Goal: Task Accomplishment & Management: Use online tool/utility

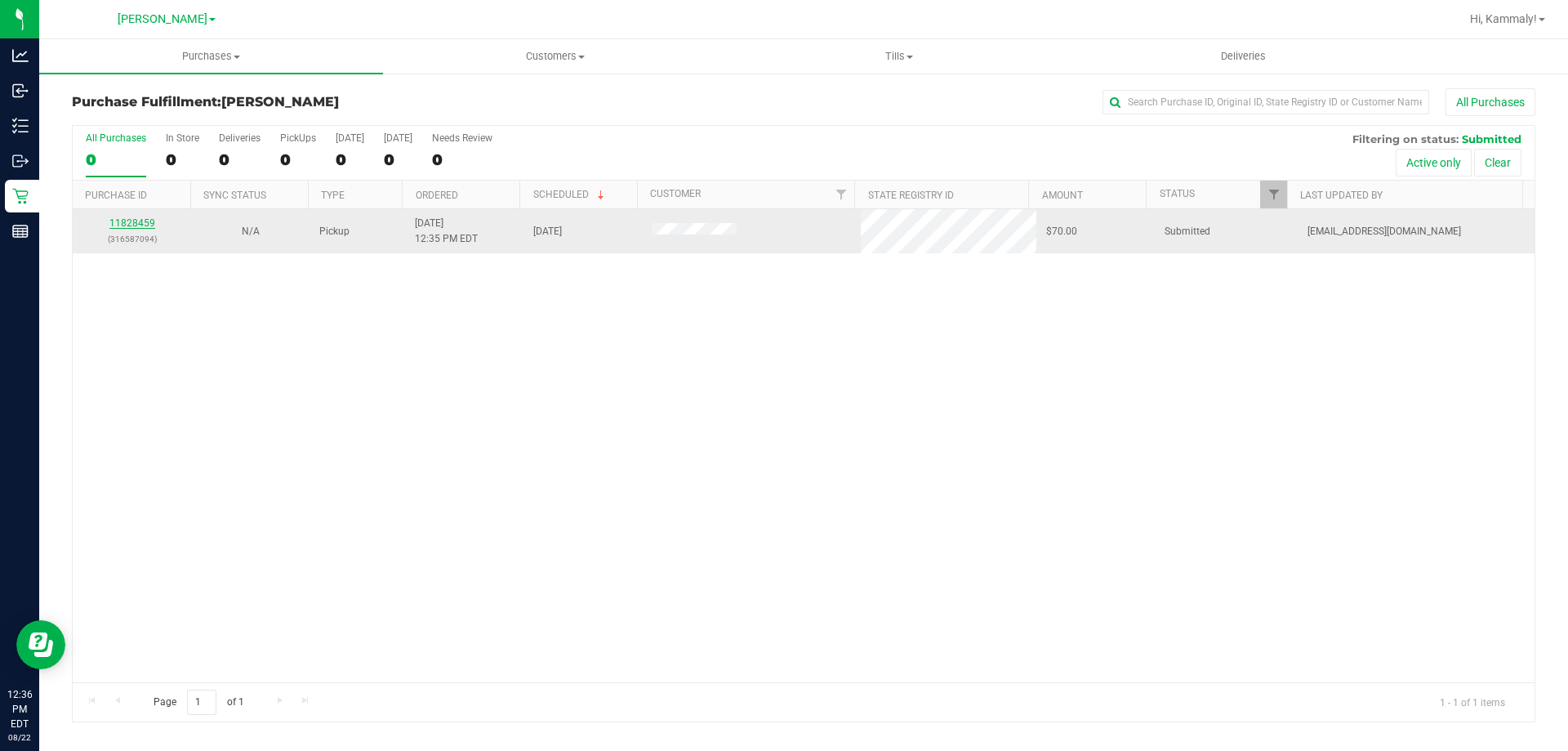
click at [137, 227] on link "11828459" at bounding box center [132, 223] width 46 height 12
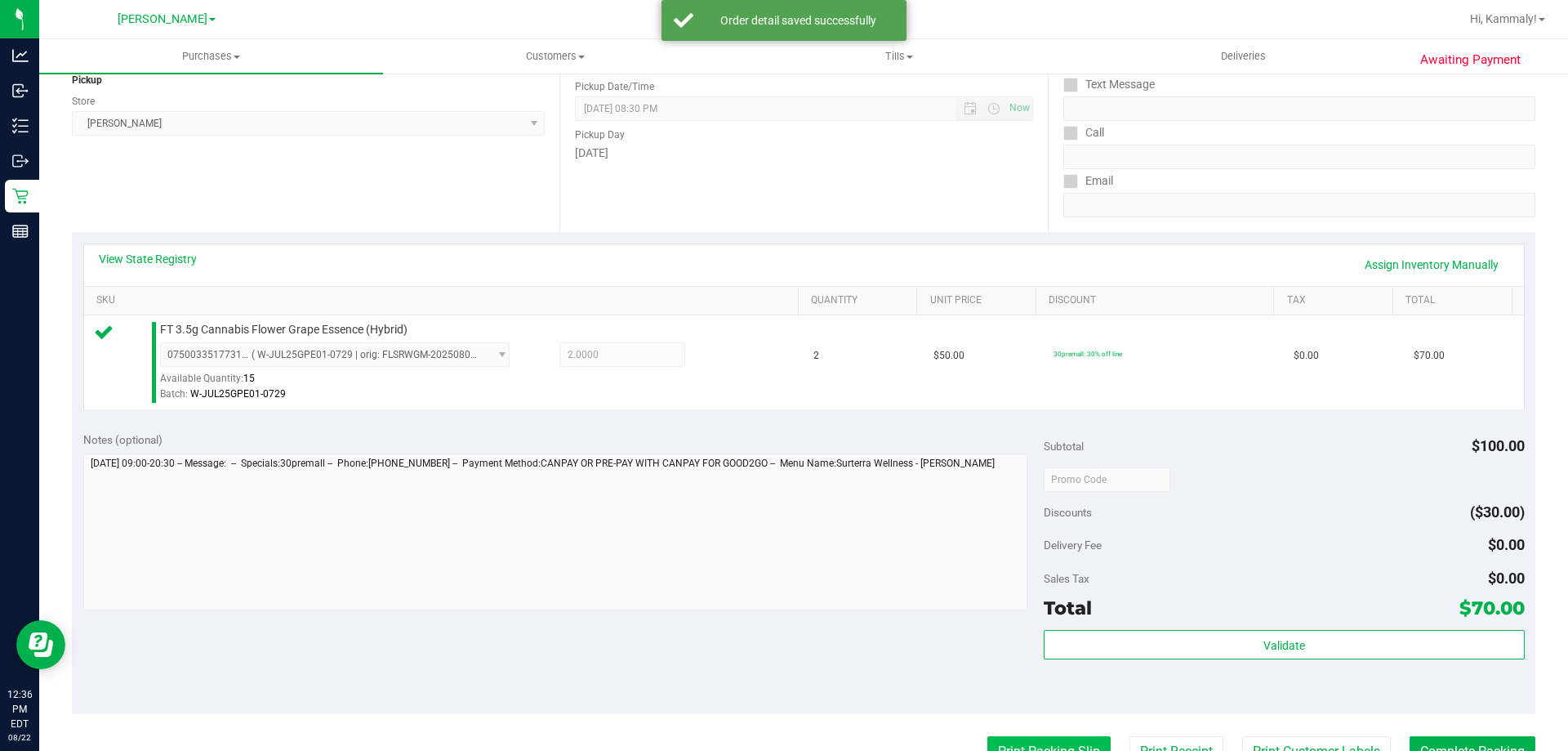
scroll to position [327, 0]
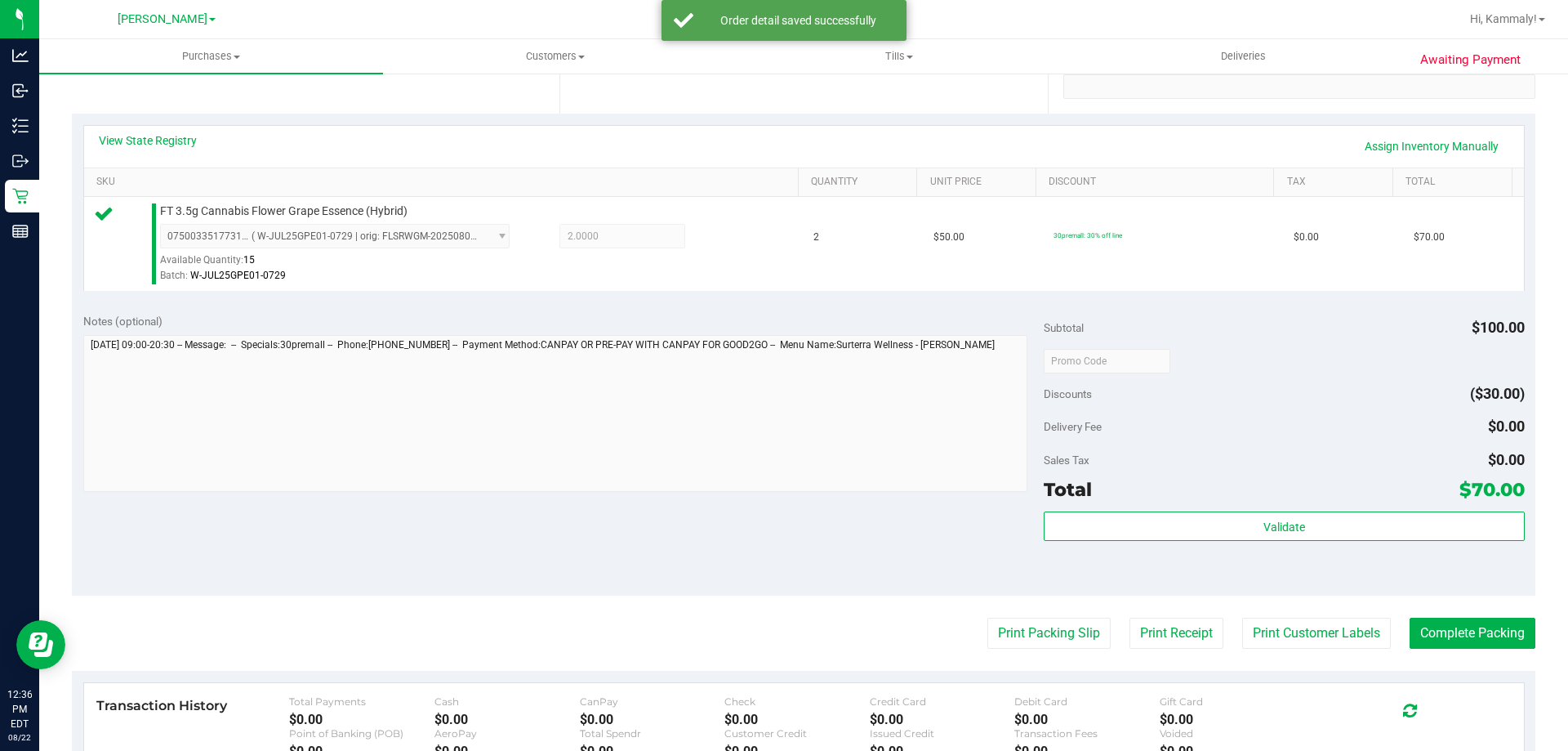
click at [1086, 542] on div "Validate" at bounding box center [1283, 548] width 480 height 74
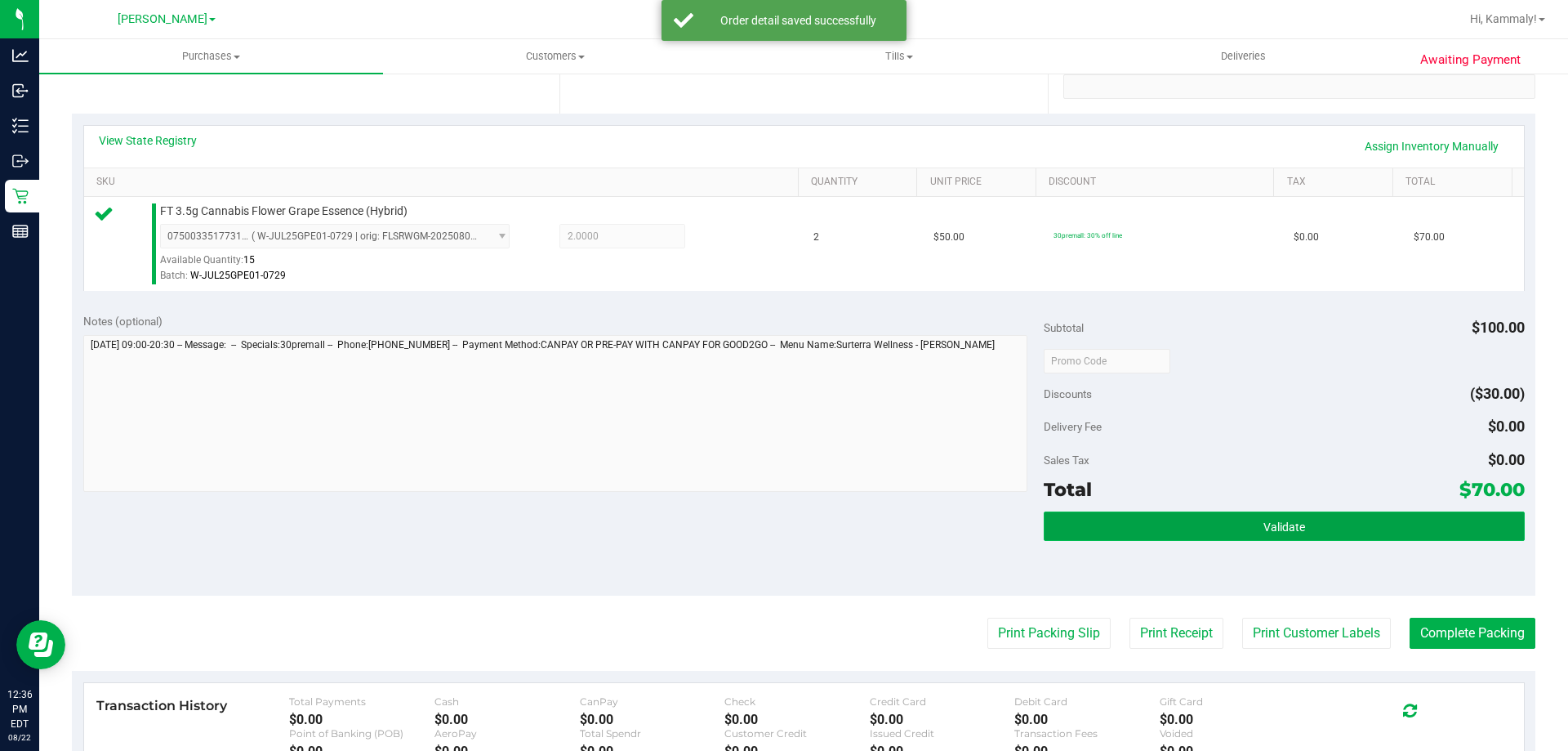
click at [1088, 531] on button "Validate" at bounding box center [1283, 526] width 480 height 29
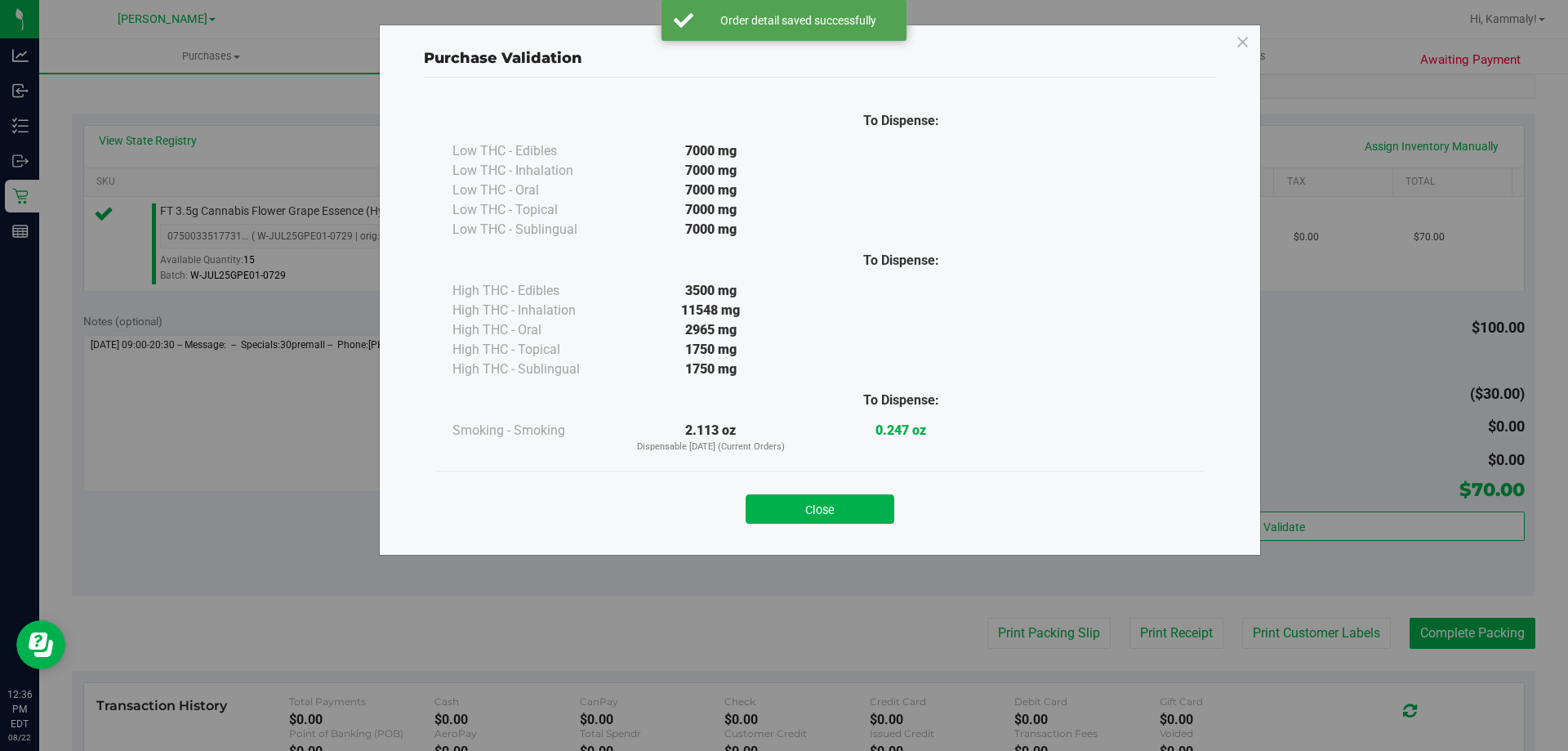
click at [842, 493] on div "Close" at bounding box center [820, 504] width 744 height 41
click at [840, 508] on button "Close" at bounding box center [820, 509] width 149 height 29
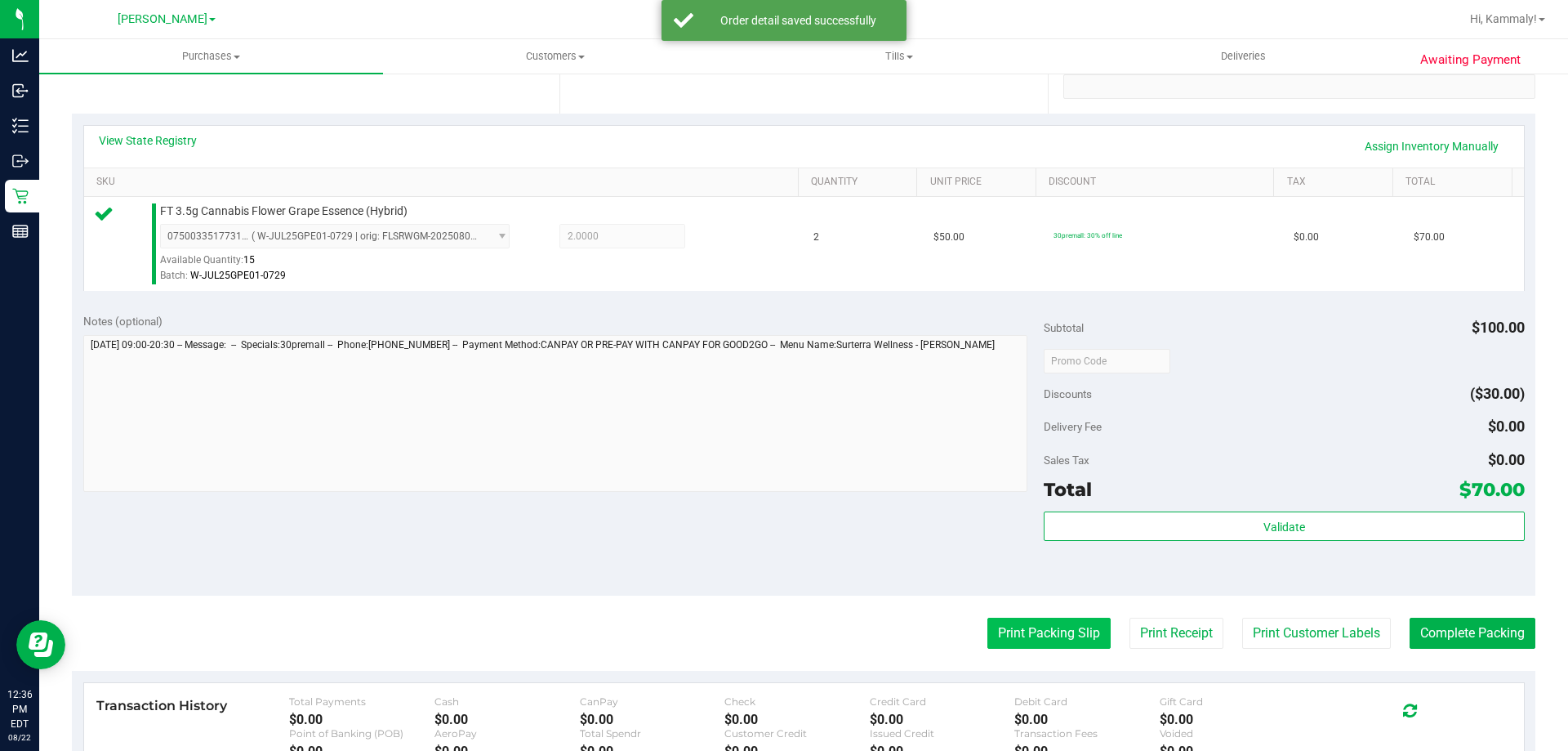
click at [1001, 629] on button "Print Packing Slip" at bounding box center [1049, 633] width 123 height 31
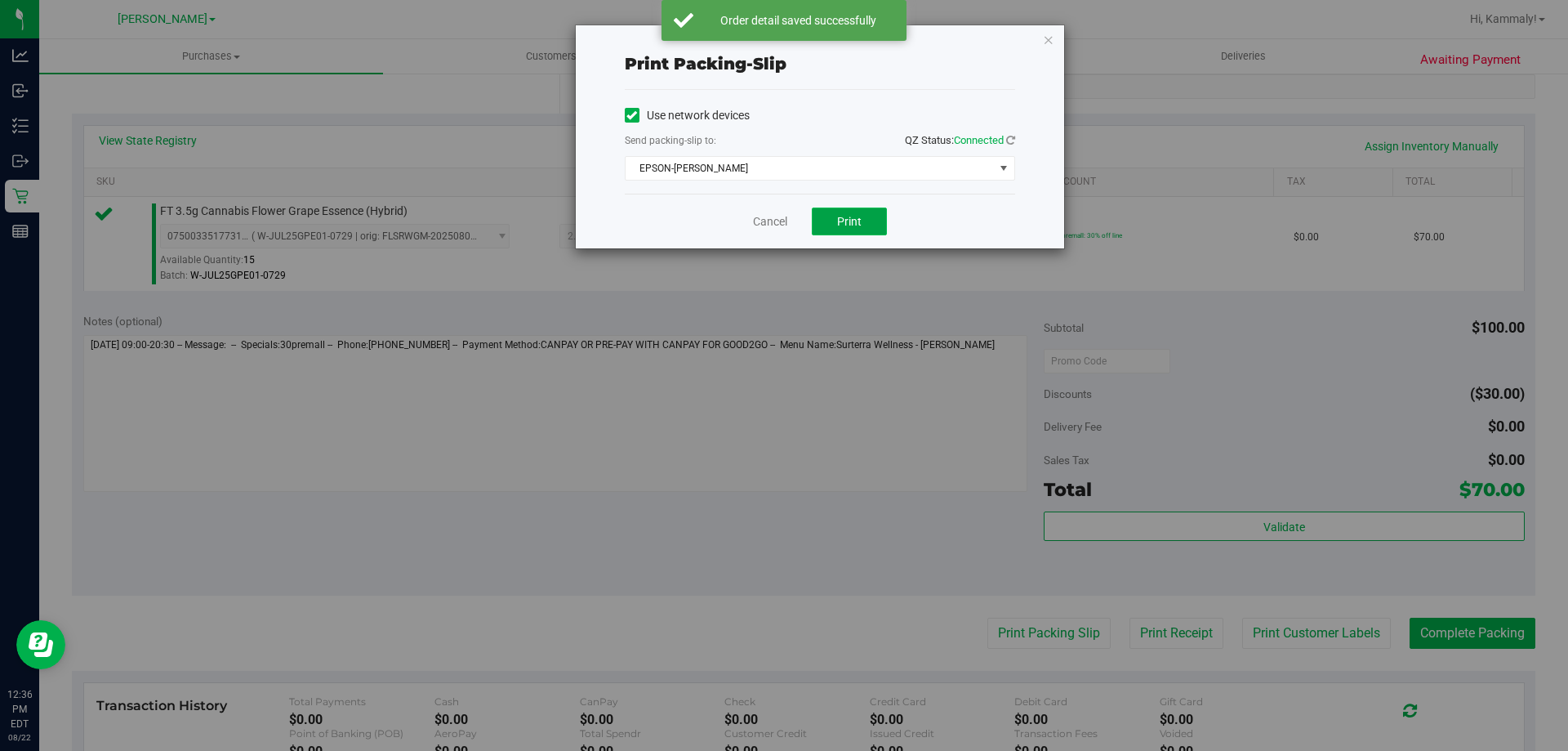
click at [822, 226] on button "Print" at bounding box center [849, 221] width 75 height 28
click at [780, 223] on link "Cancel" at bounding box center [770, 221] width 35 height 17
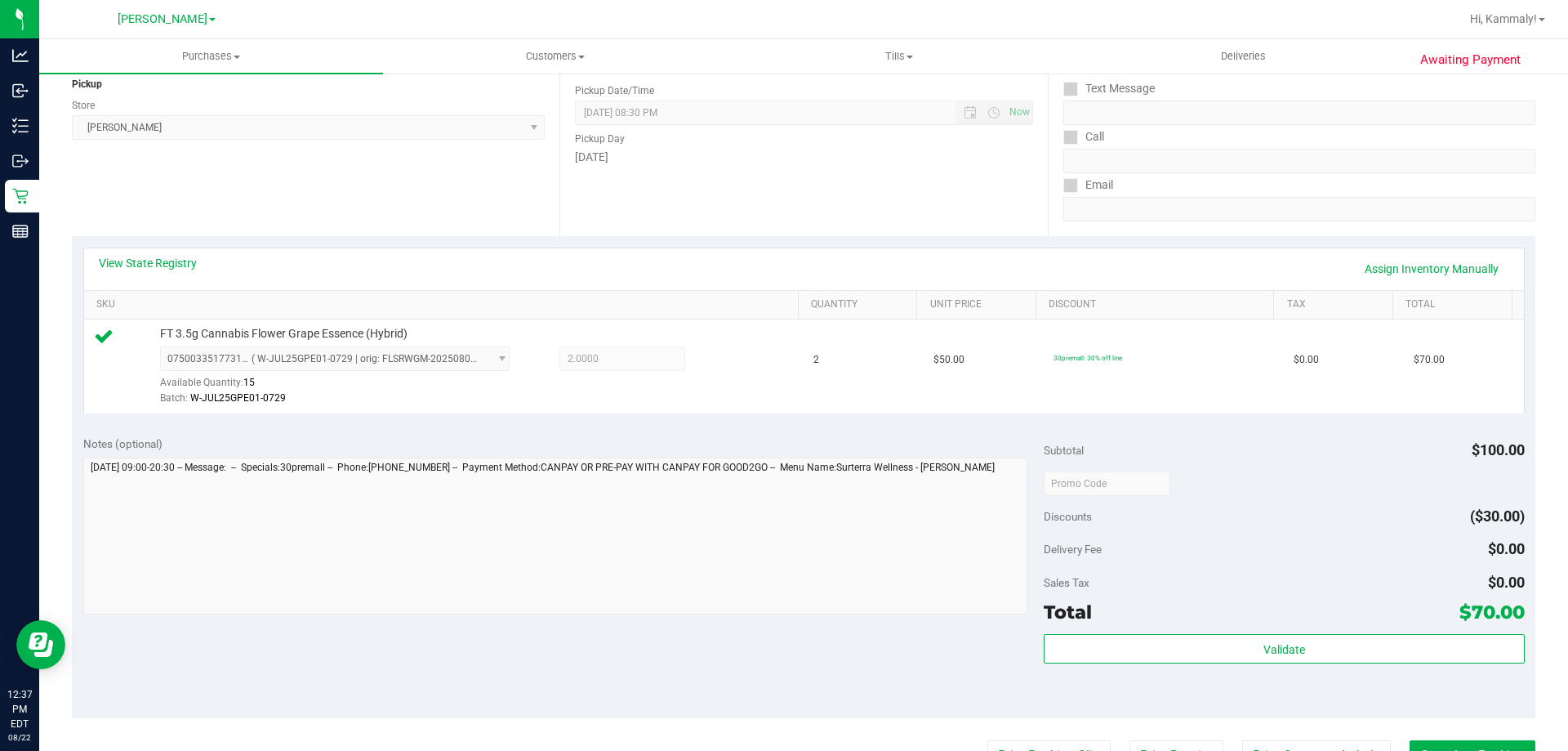
scroll to position [474, 0]
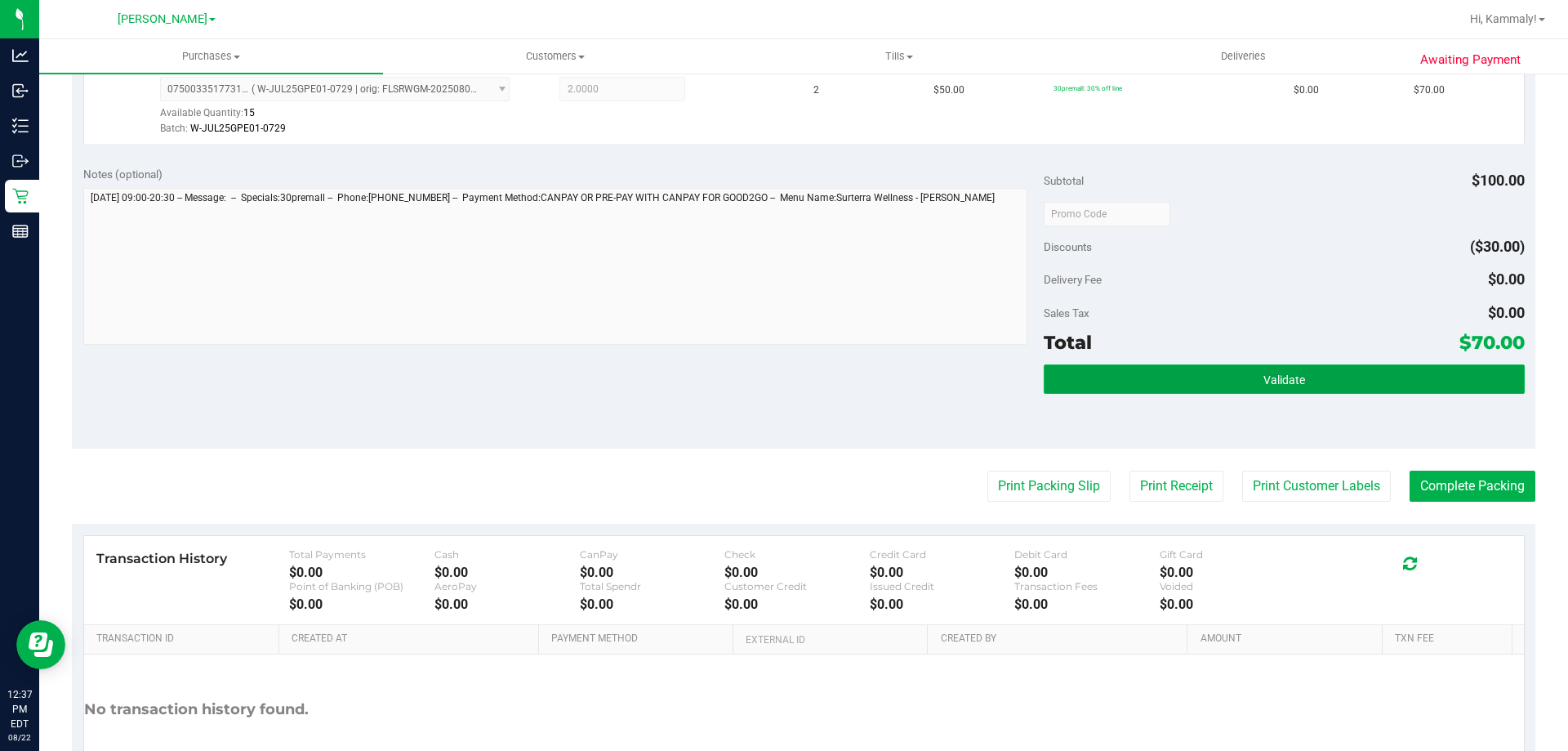
click at [1253, 368] on button "Validate" at bounding box center [1283, 379] width 480 height 29
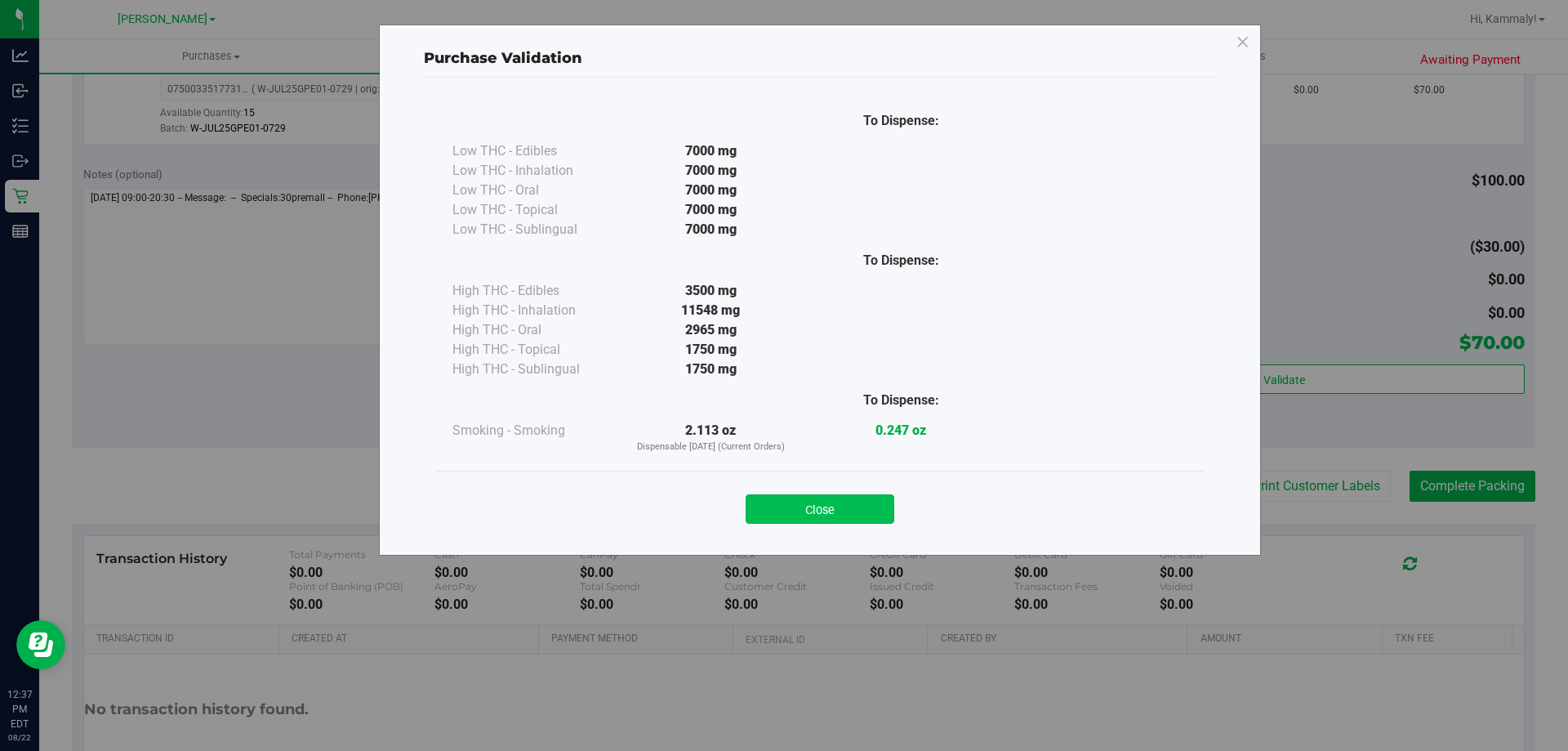
click at [858, 506] on button "Close" at bounding box center [820, 509] width 149 height 29
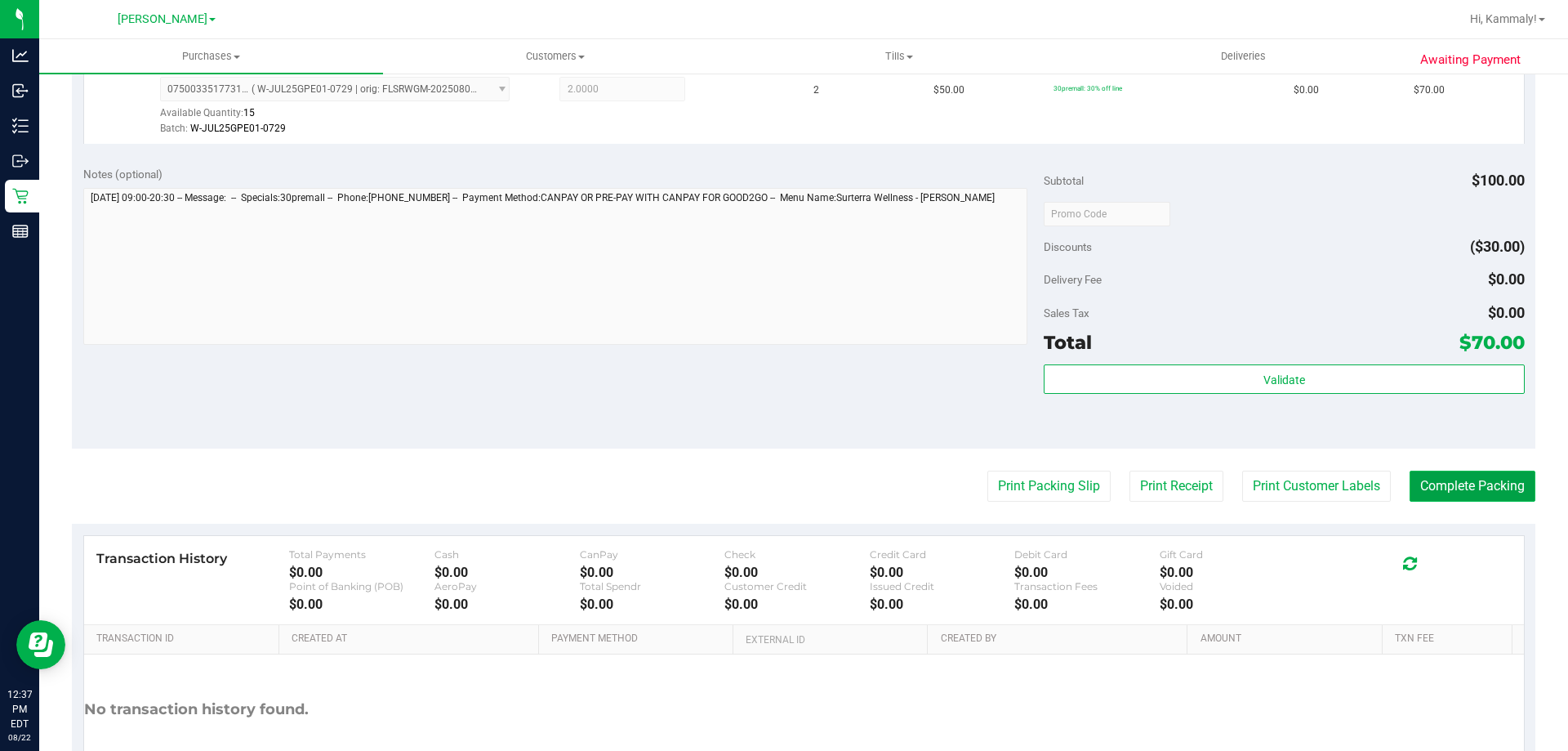
click at [1492, 496] on button "Complete Packing" at bounding box center [1473, 486] width 126 height 31
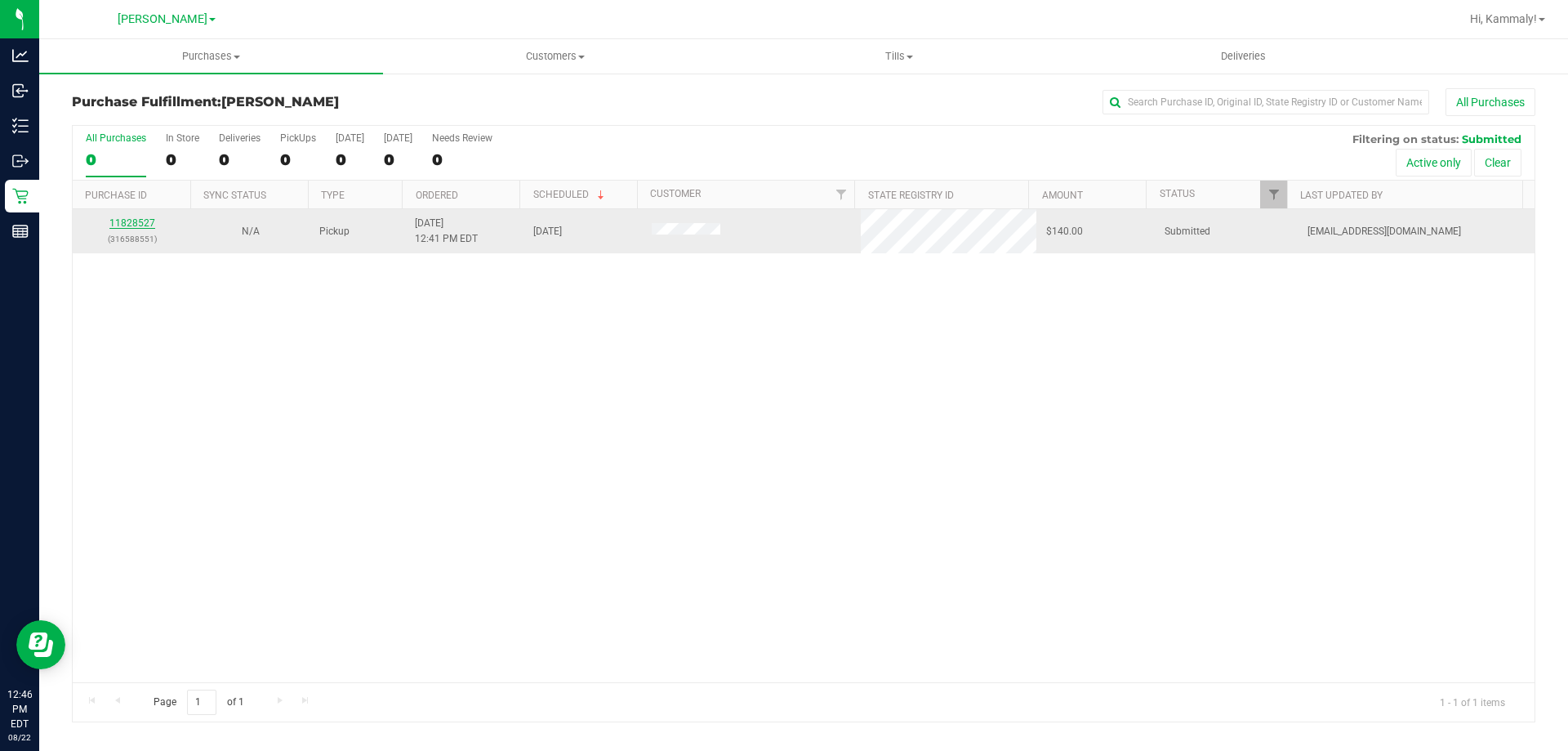
click at [131, 226] on link "11828527" at bounding box center [132, 223] width 46 height 12
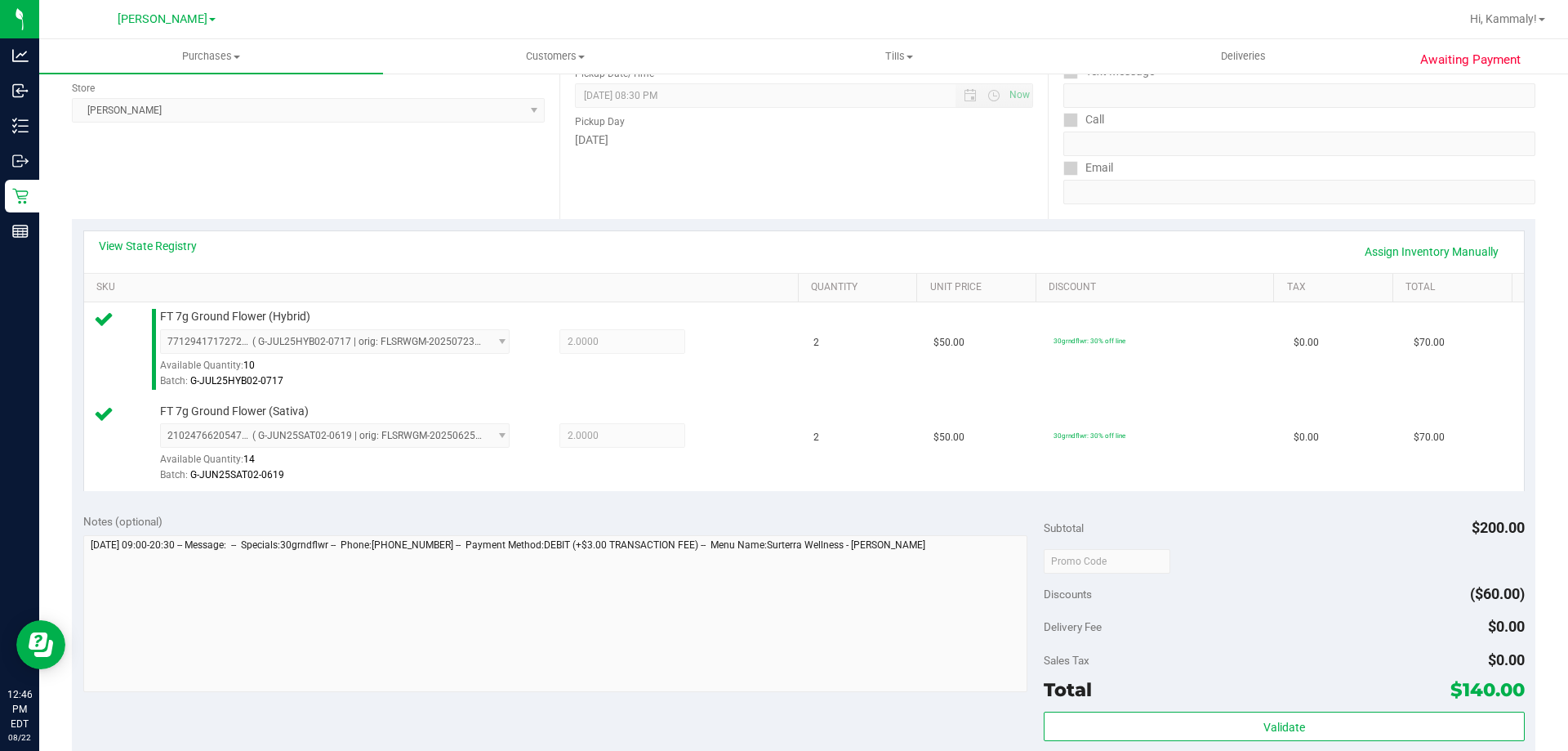
scroll to position [408, 0]
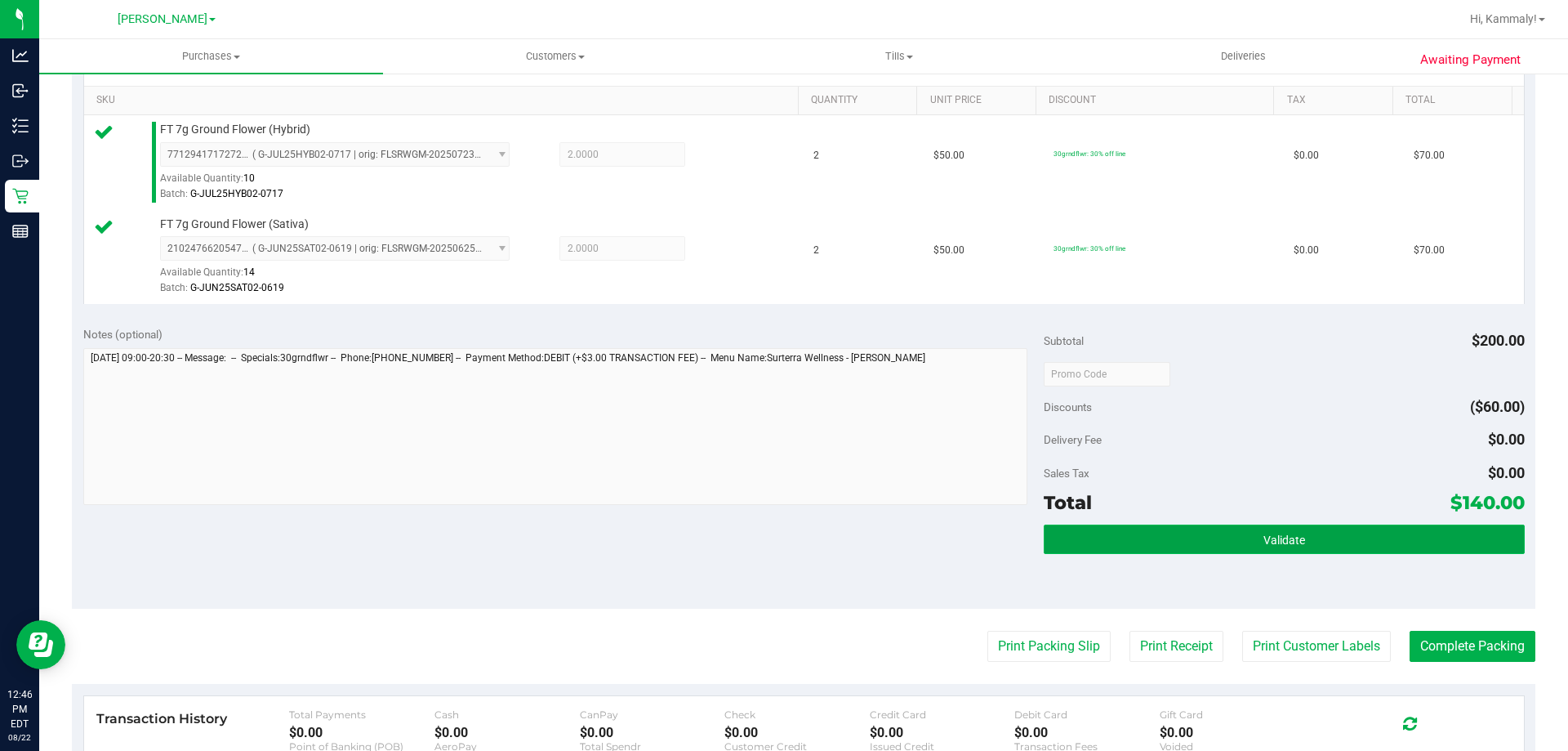
click at [1239, 539] on button "Validate" at bounding box center [1283, 539] width 480 height 29
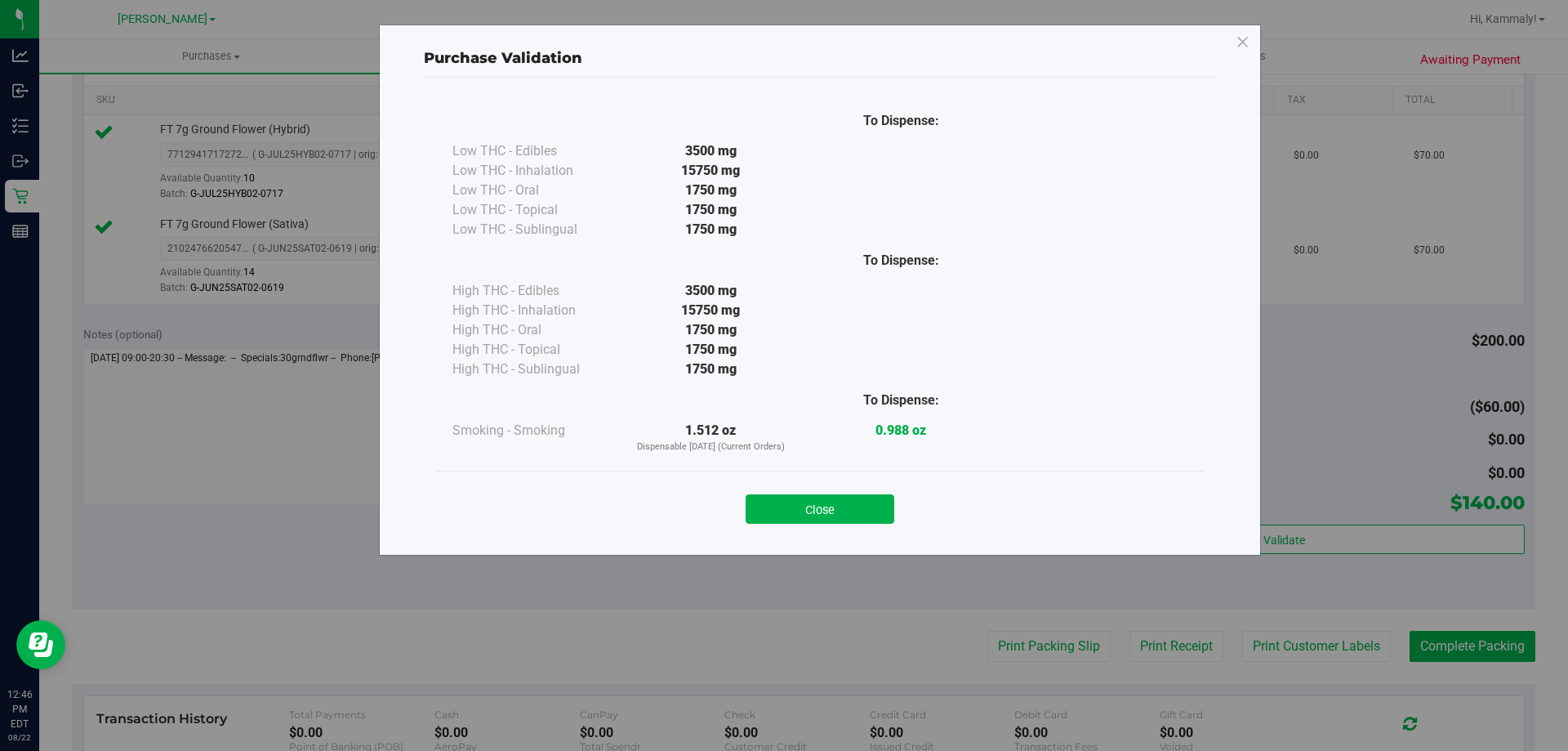
click at [849, 534] on div "Close" at bounding box center [820, 503] width 768 height 67
click at [827, 523] on button "Close" at bounding box center [820, 509] width 149 height 29
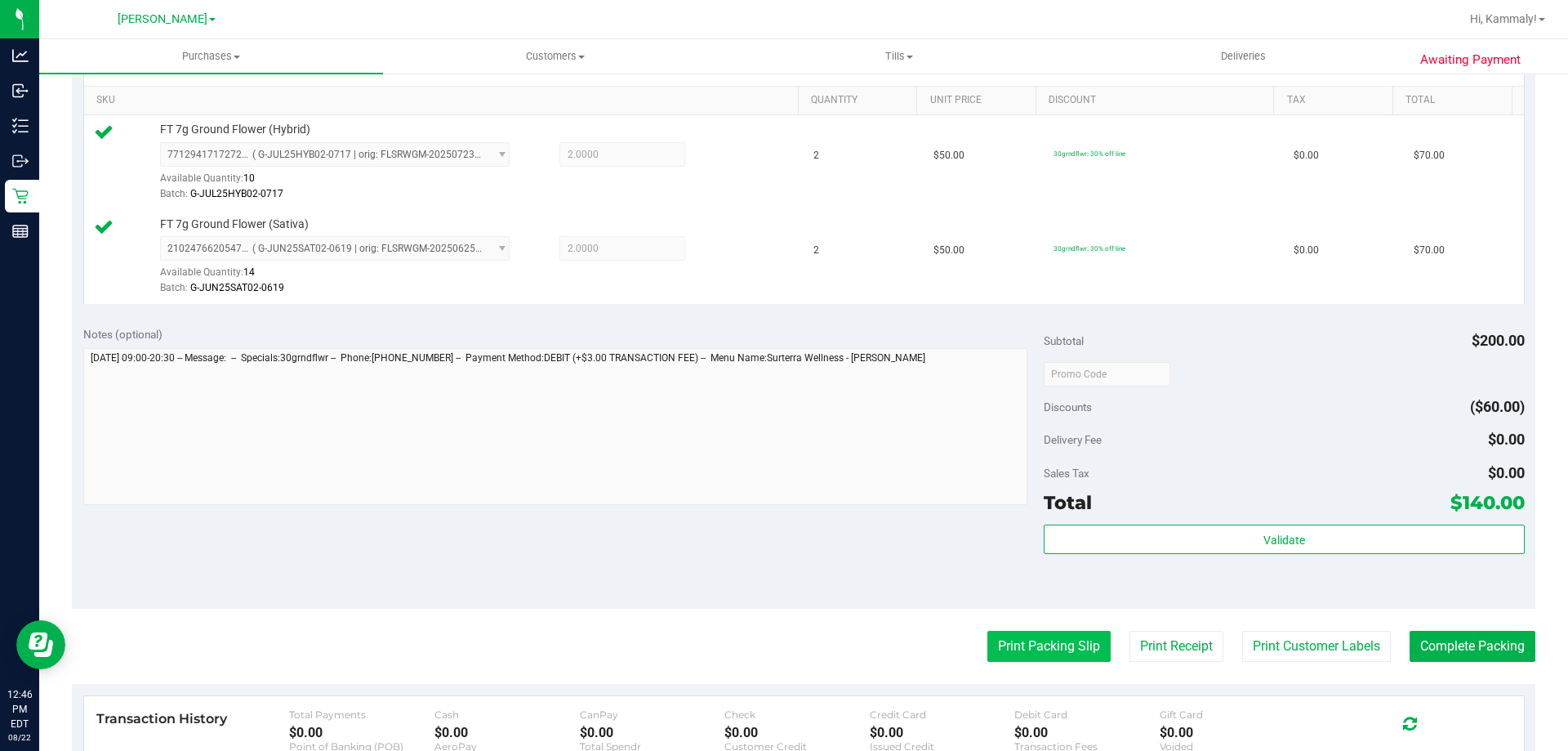
click at [1035, 661] on button "Print Packing Slip" at bounding box center [1049, 646] width 123 height 31
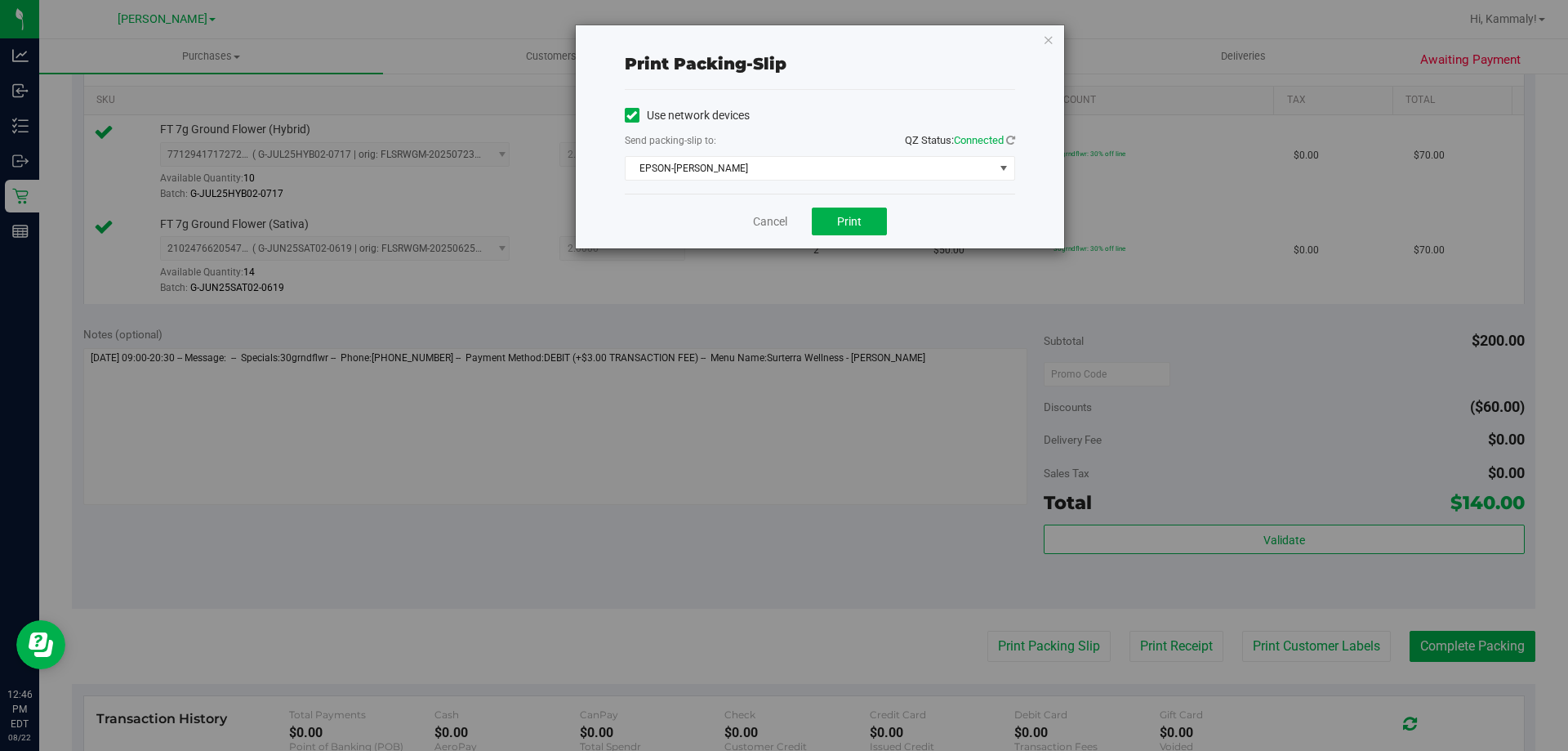
click at [863, 237] on div "Cancel Print" at bounding box center [820, 221] width 390 height 55
click at [863, 214] on button "Print" at bounding box center [849, 221] width 75 height 28
click at [763, 225] on link "Cancel" at bounding box center [770, 221] width 35 height 17
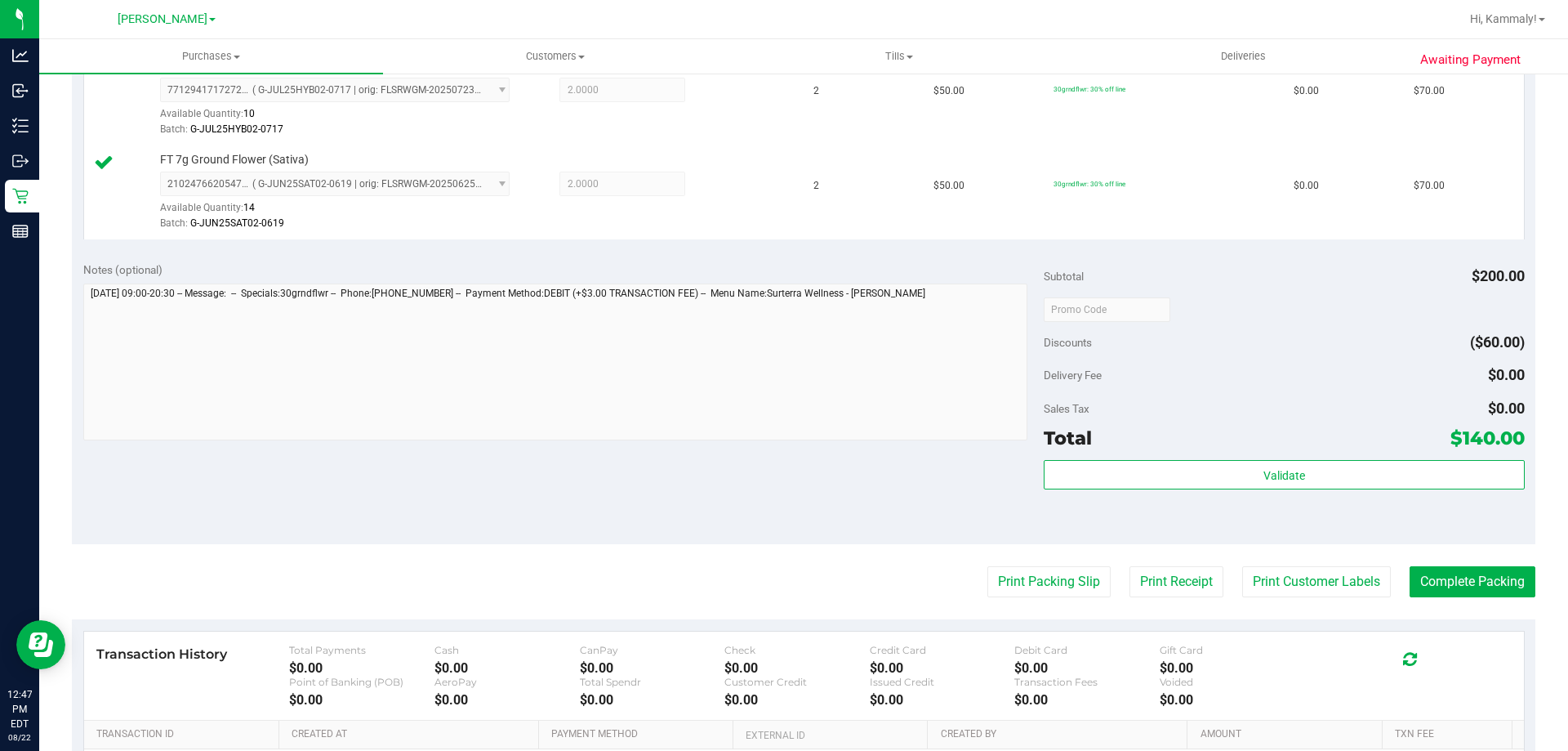
scroll to position [501, 0]
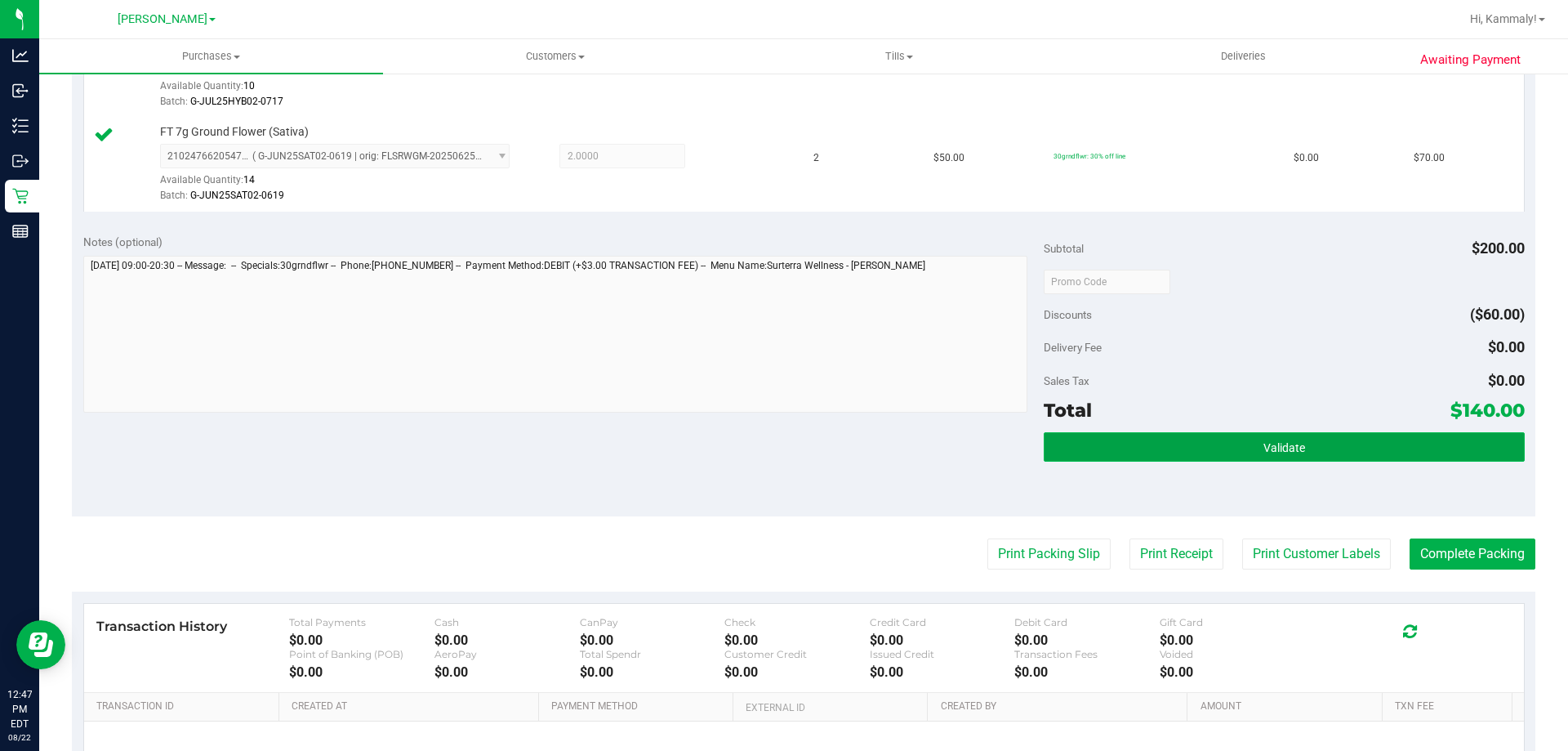
click at [1069, 461] on button "Validate" at bounding box center [1283, 447] width 480 height 29
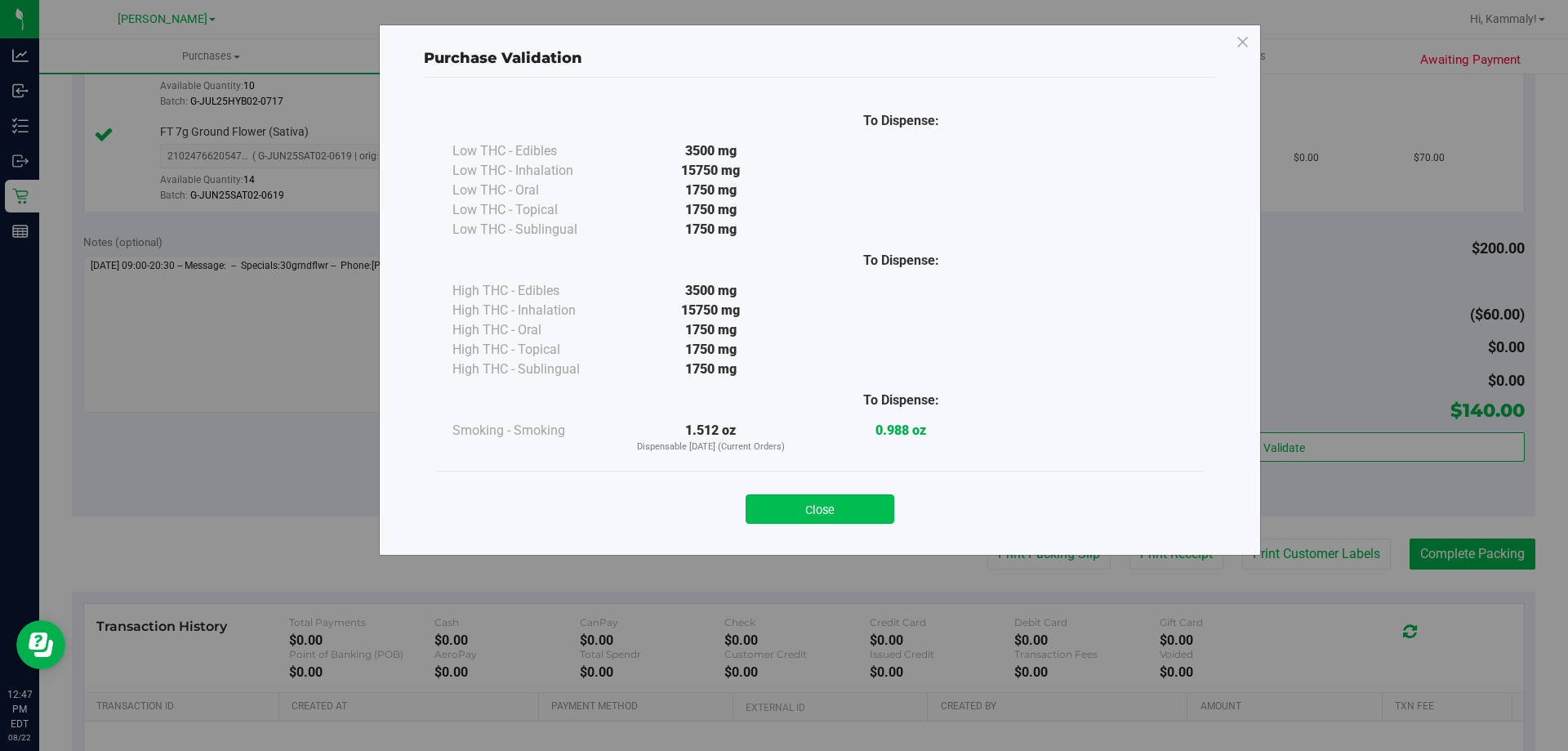
click at [853, 502] on button "Close" at bounding box center [820, 509] width 149 height 29
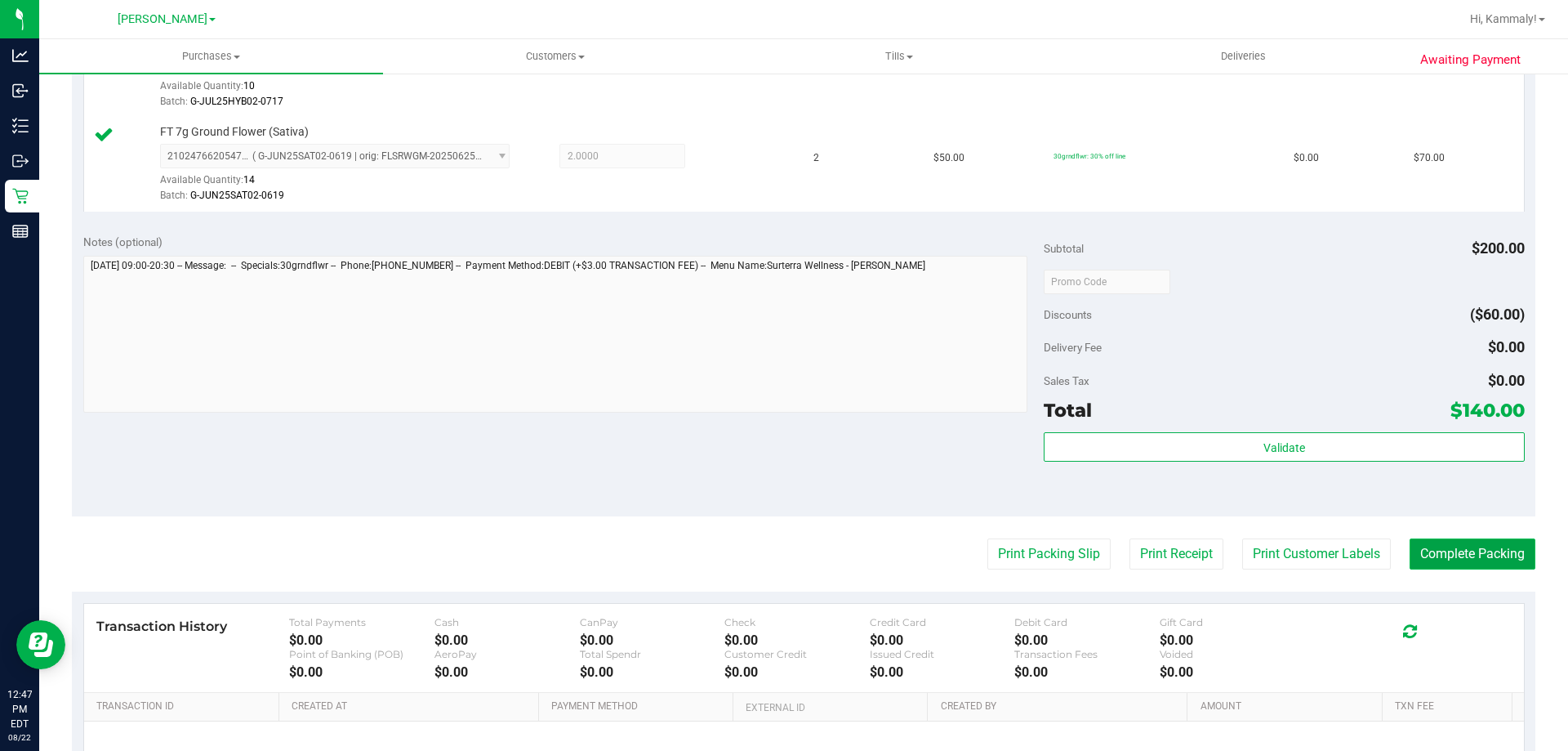
click at [1483, 544] on button "Complete Packing" at bounding box center [1473, 554] width 126 height 31
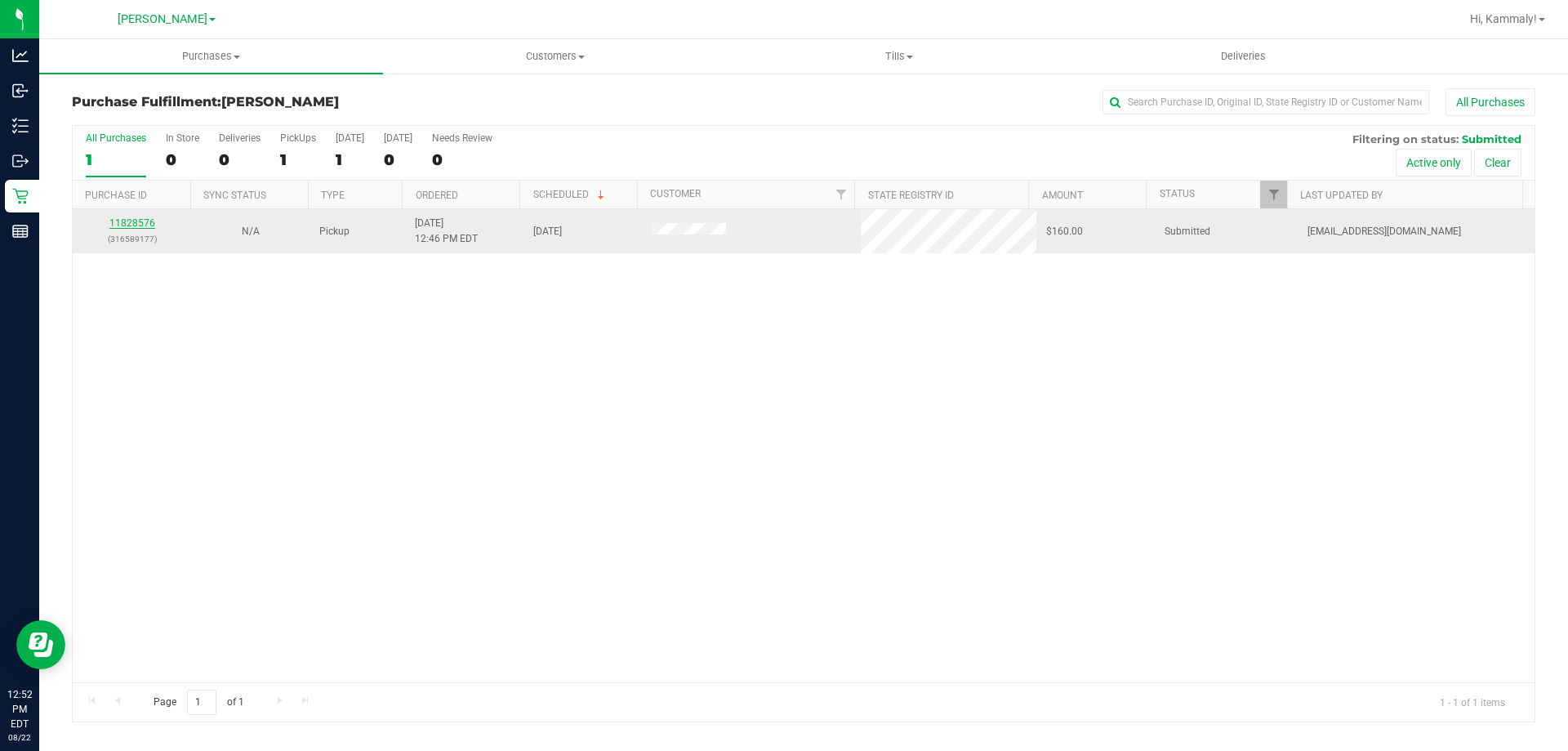
click at [138, 227] on link "11828576" at bounding box center [132, 223] width 46 height 12
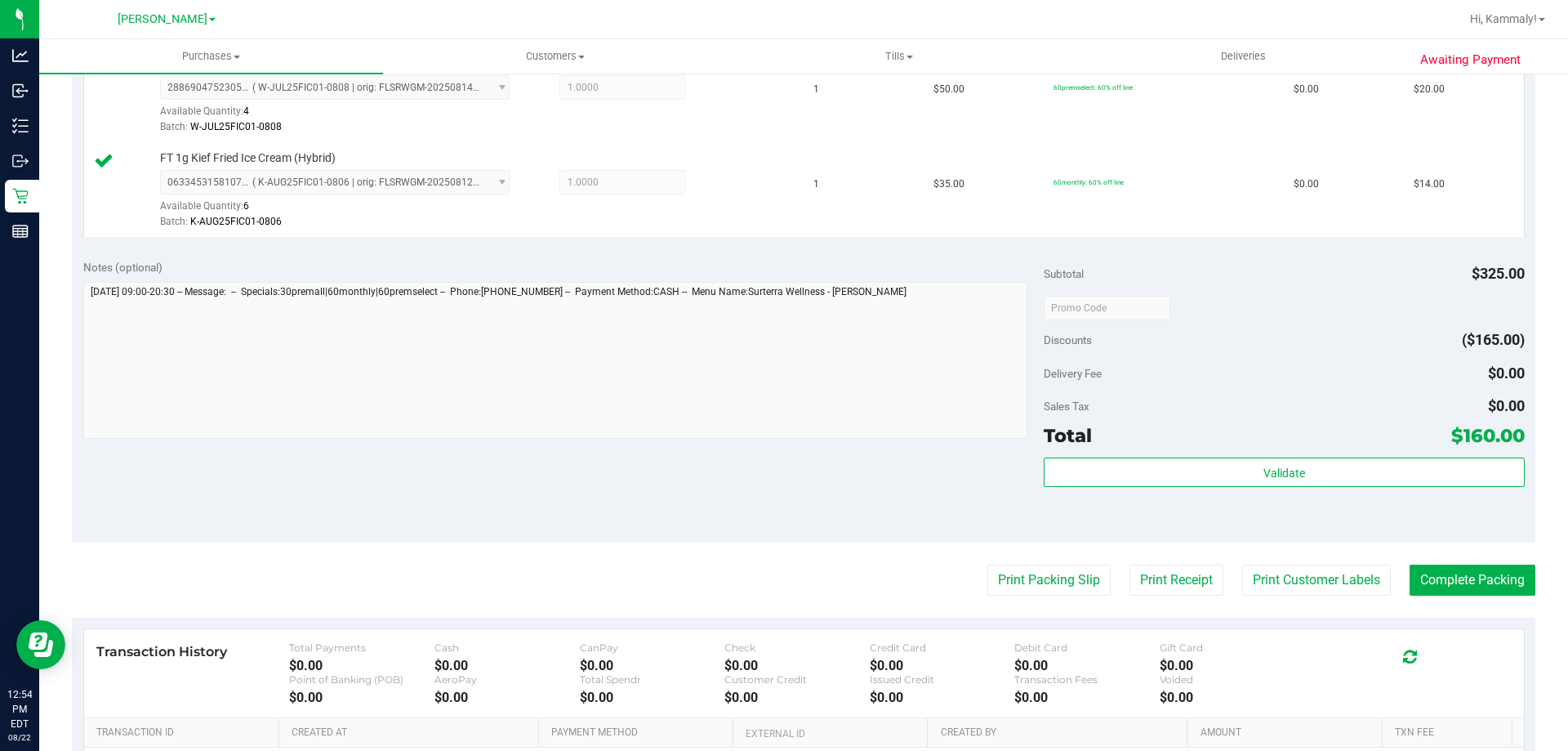
scroll to position [1058, 0]
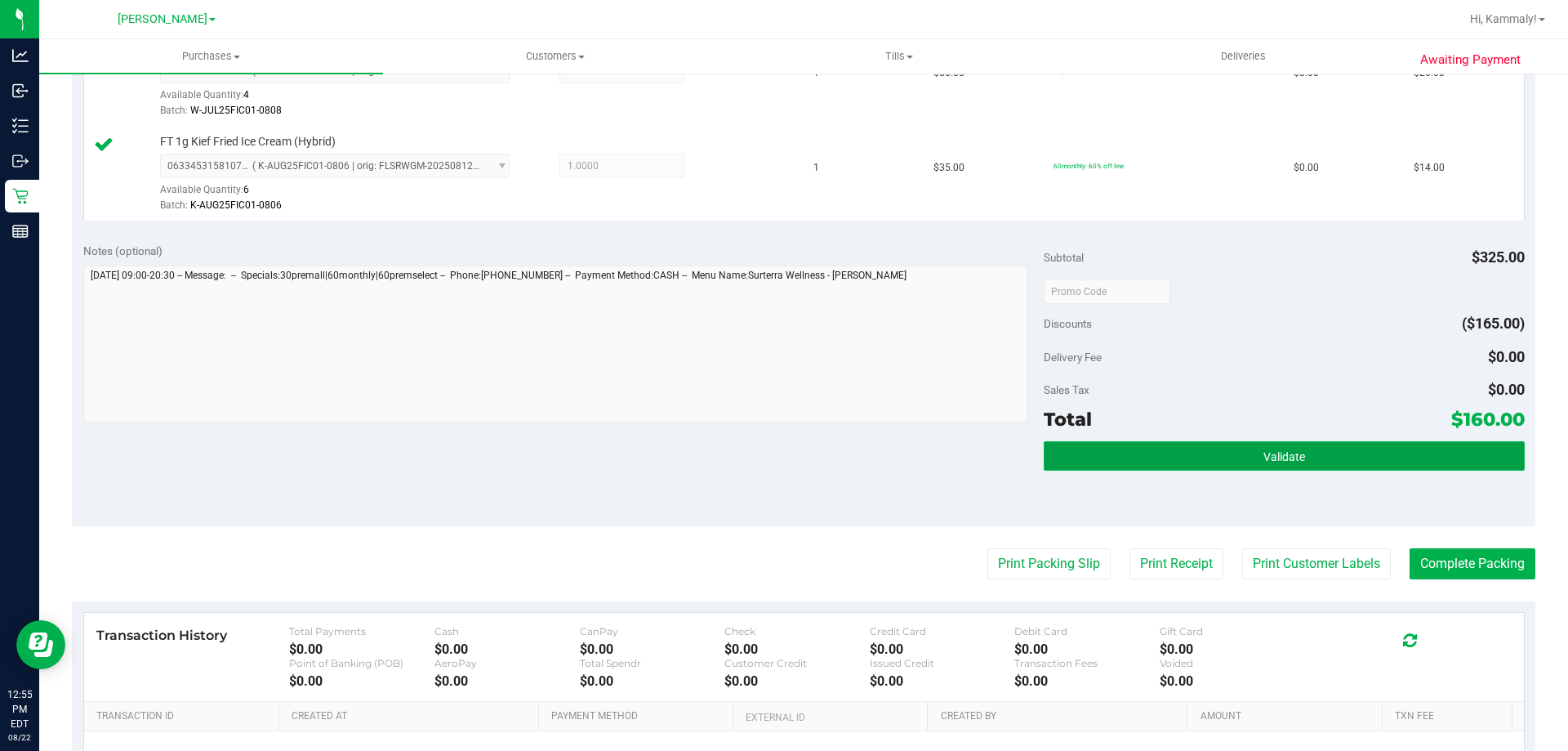
click at [1279, 466] on button "Validate" at bounding box center [1283, 455] width 480 height 29
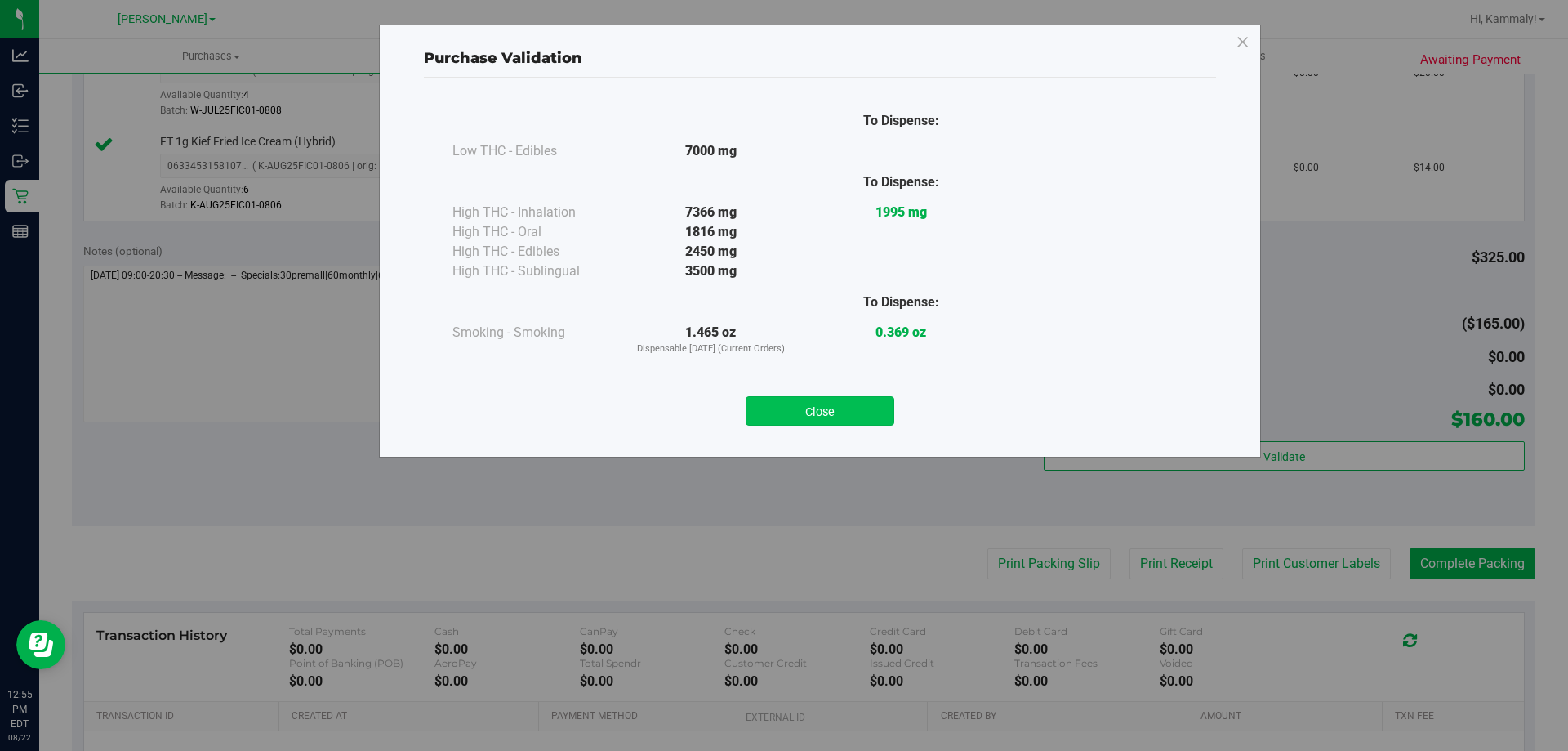
click at [861, 415] on button "Close" at bounding box center [820, 410] width 149 height 29
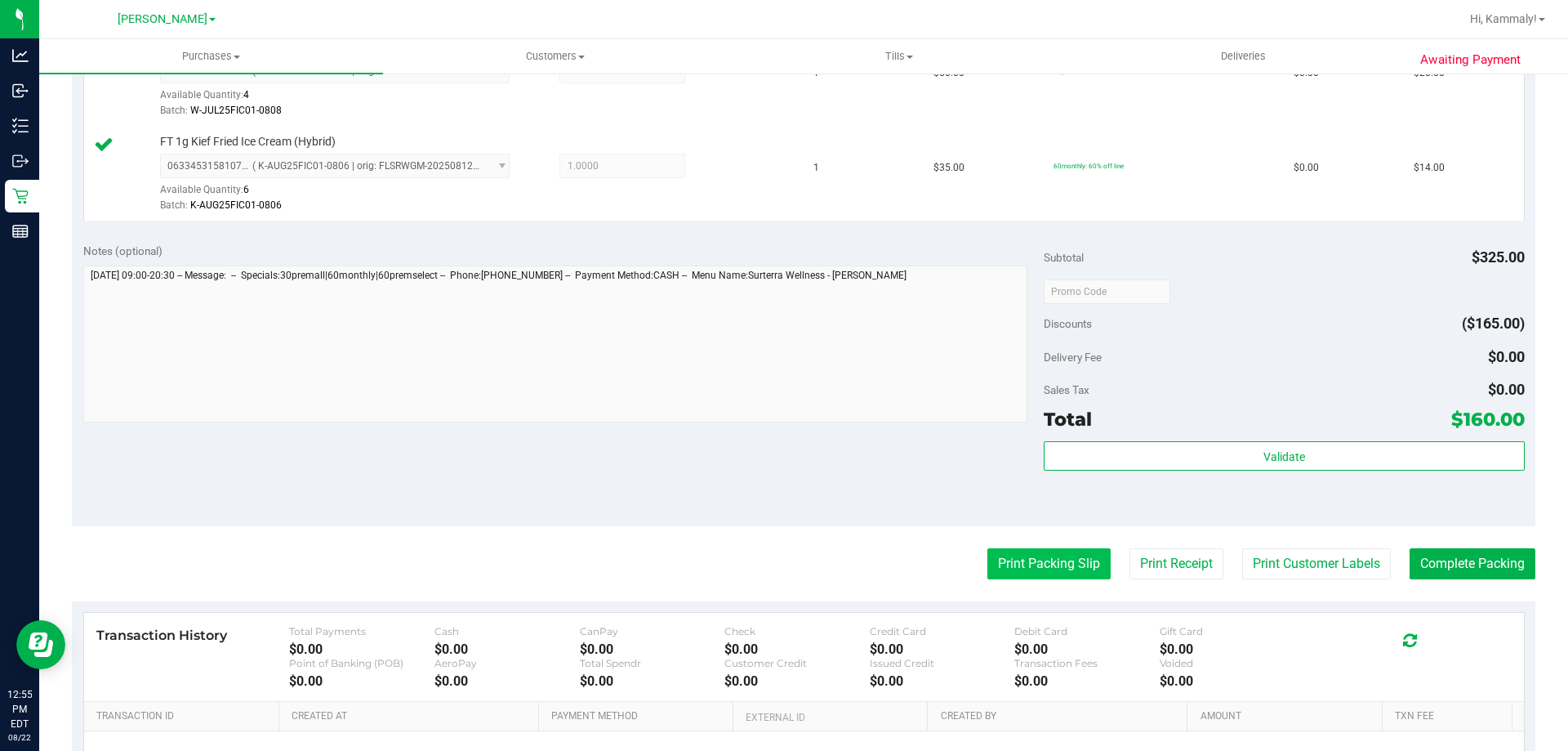
click at [994, 570] on button "Print Packing Slip" at bounding box center [1049, 564] width 123 height 31
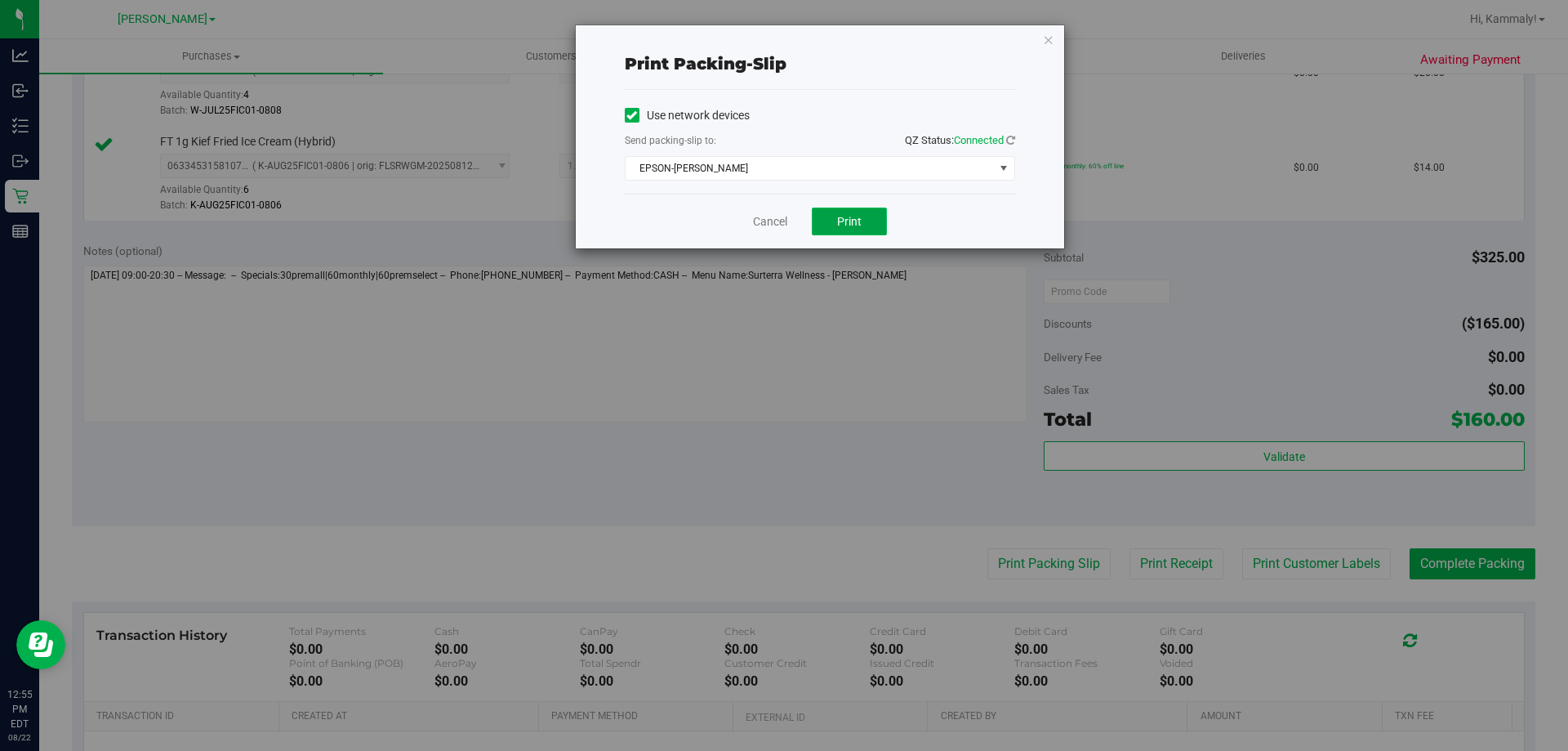
click at [846, 225] on span "Print" at bounding box center [850, 221] width 25 height 13
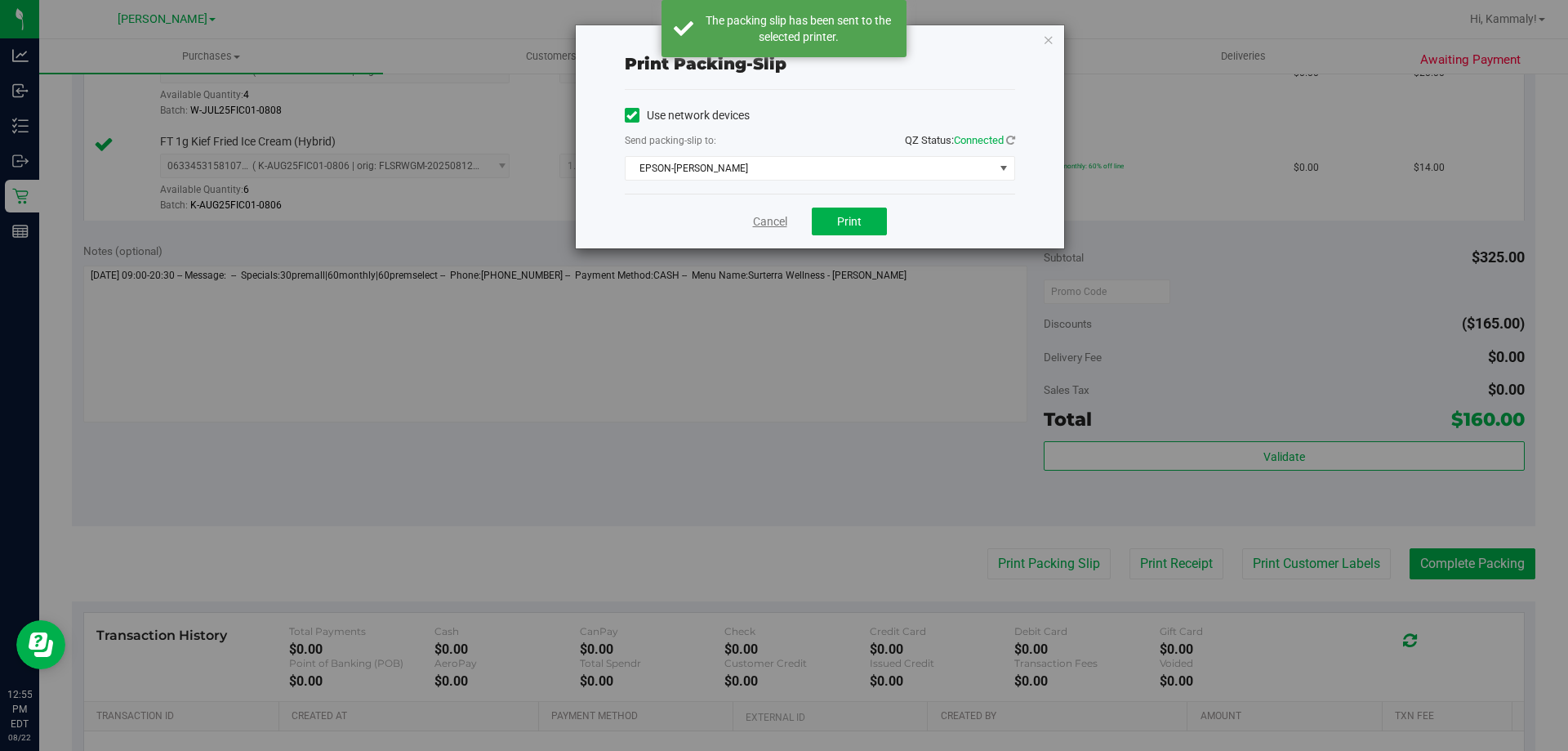
click at [754, 221] on link "Cancel" at bounding box center [770, 221] width 35 height 17
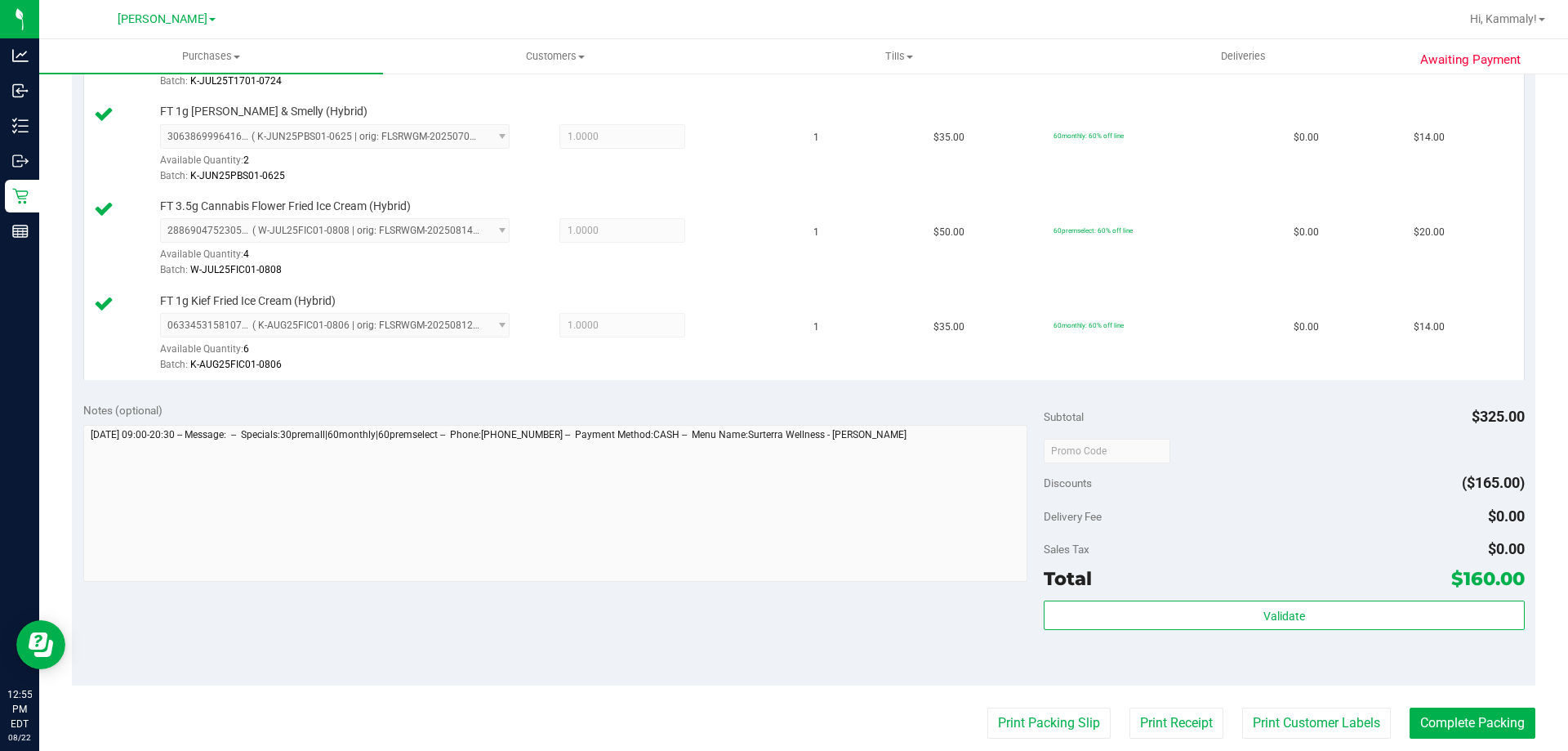
scroll to position [981, 0]
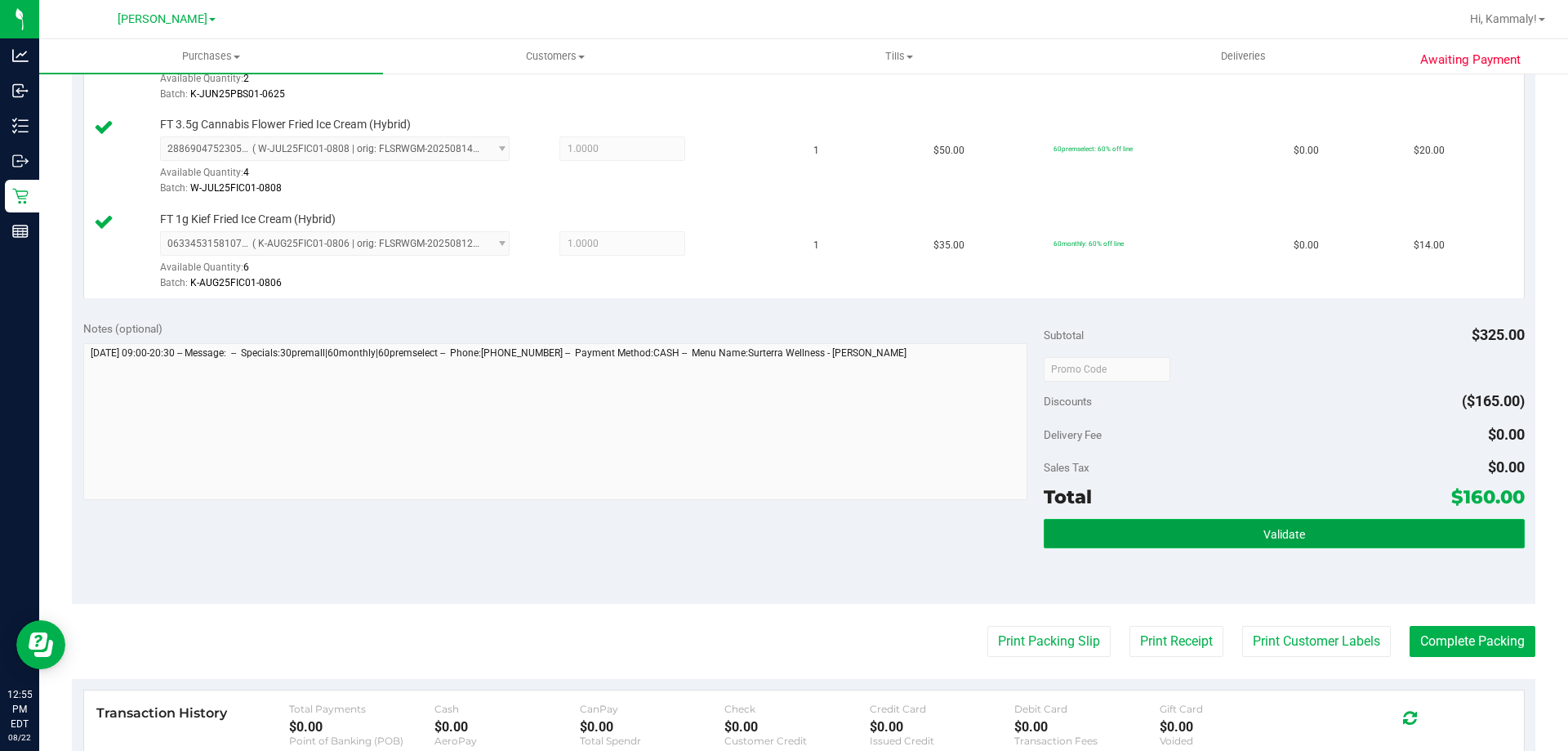
click at [1189, 526] on button "Validate" at bounding box center [1283, 534] width 480 height 29
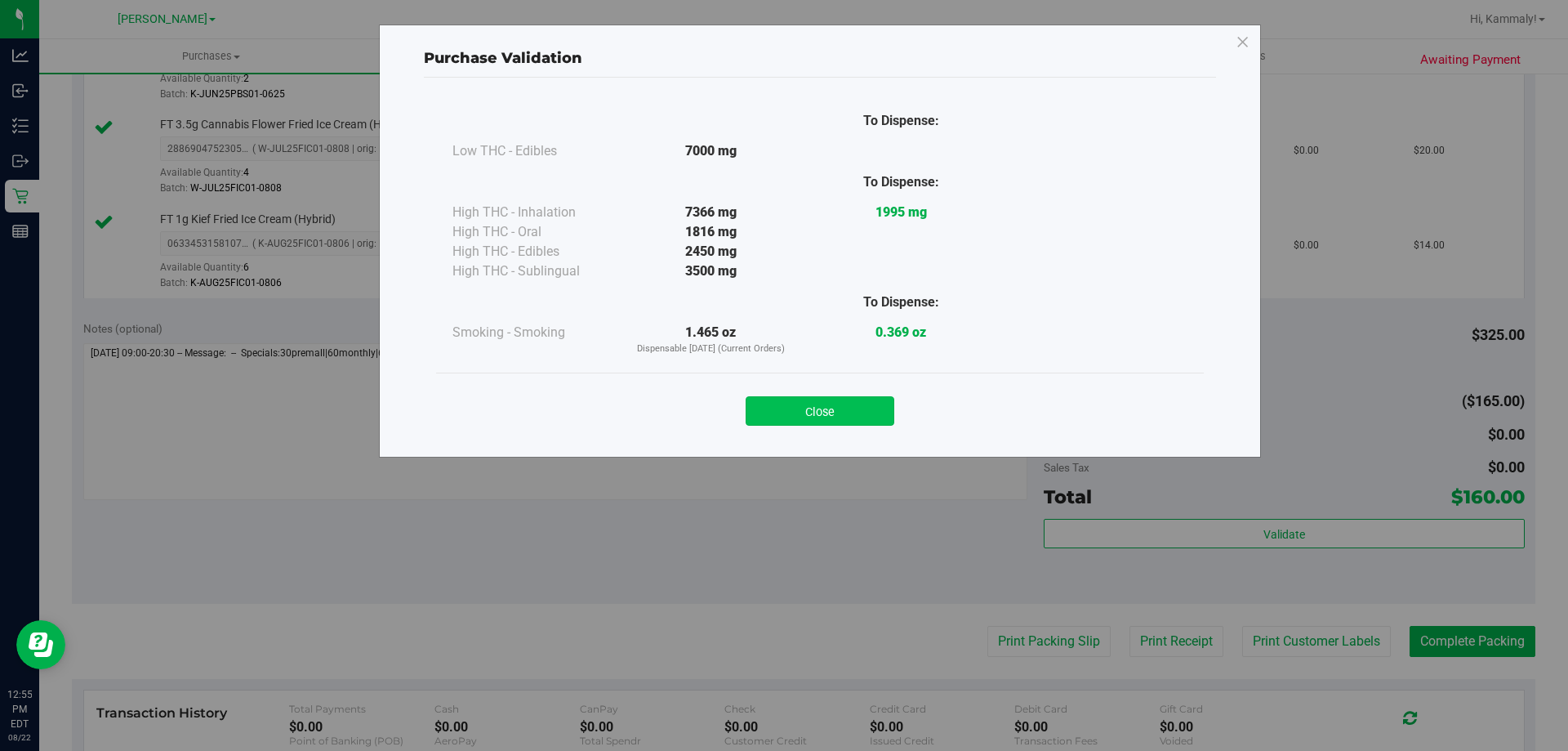
click at [818, 407] on button "Close" at bounding box center [820, 410] width 149 height 29
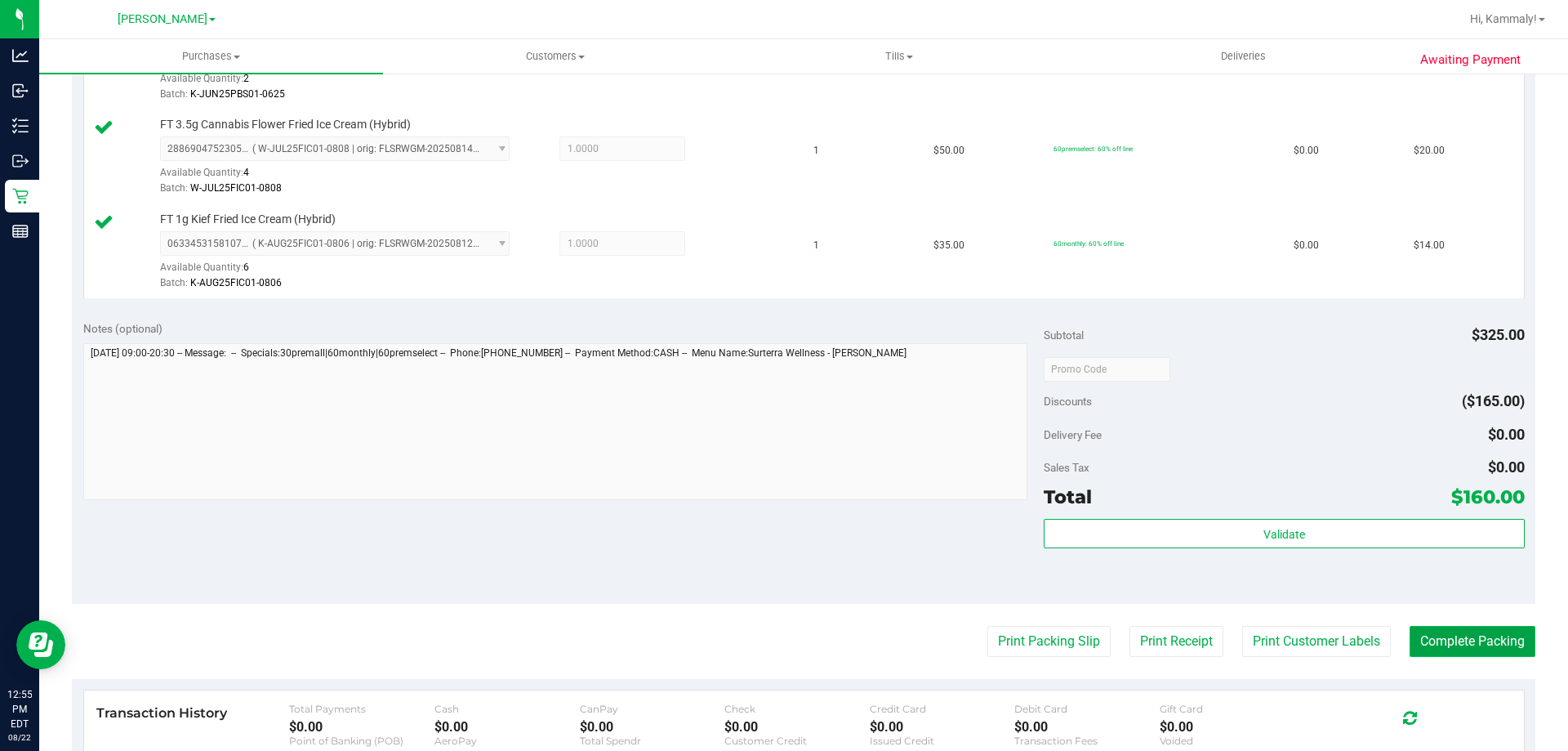
click at [1469, 648] on button "Complete Packing" at bounding box center [1473, 641] width 126 height 31
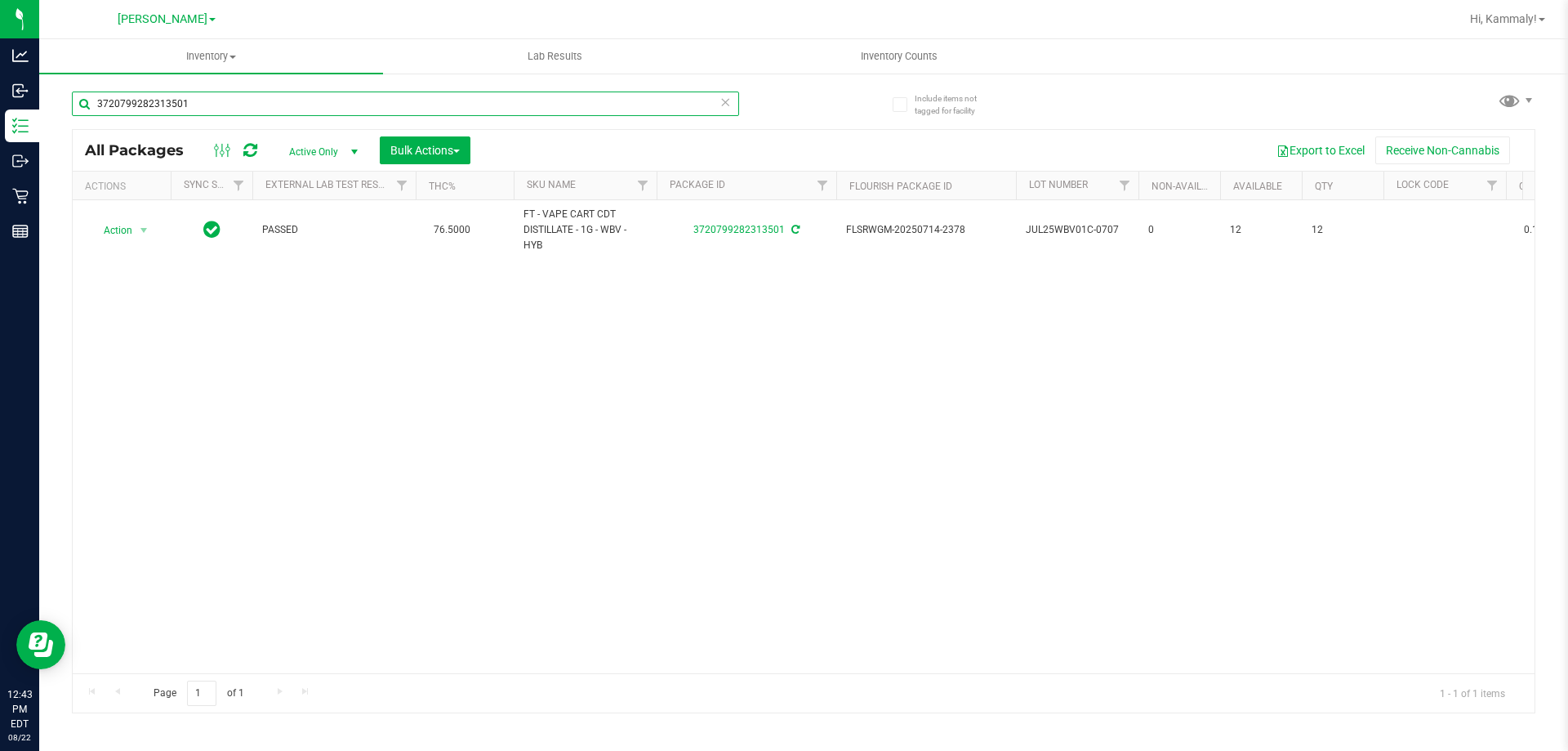
click at [457, 103] on input "3720799282313501" at bounding box center [406, 104] width 667 height 25
type input "6235562471127459"
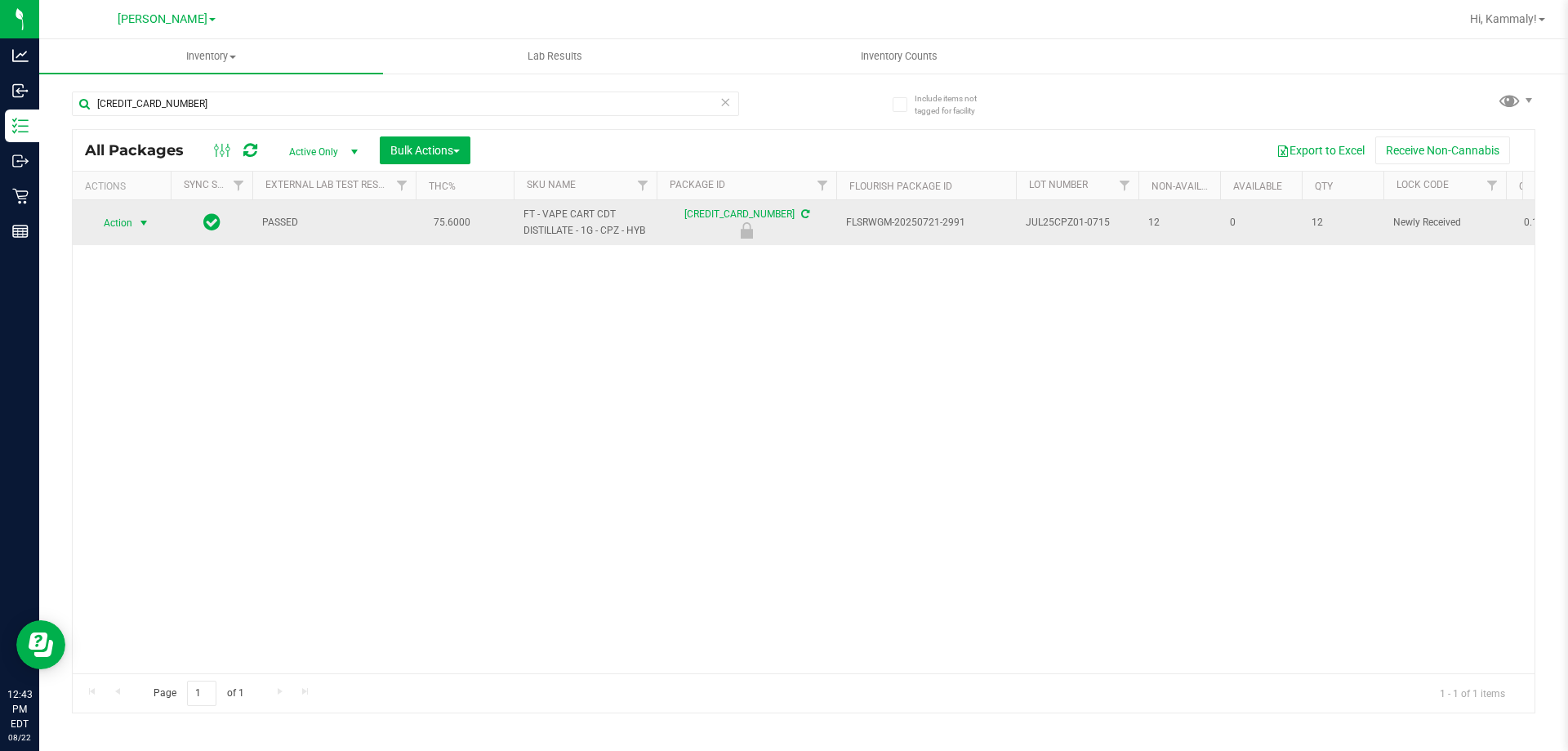
click at [134, 224] on span "select" at bounding box center [144, 223] width 20 height 23
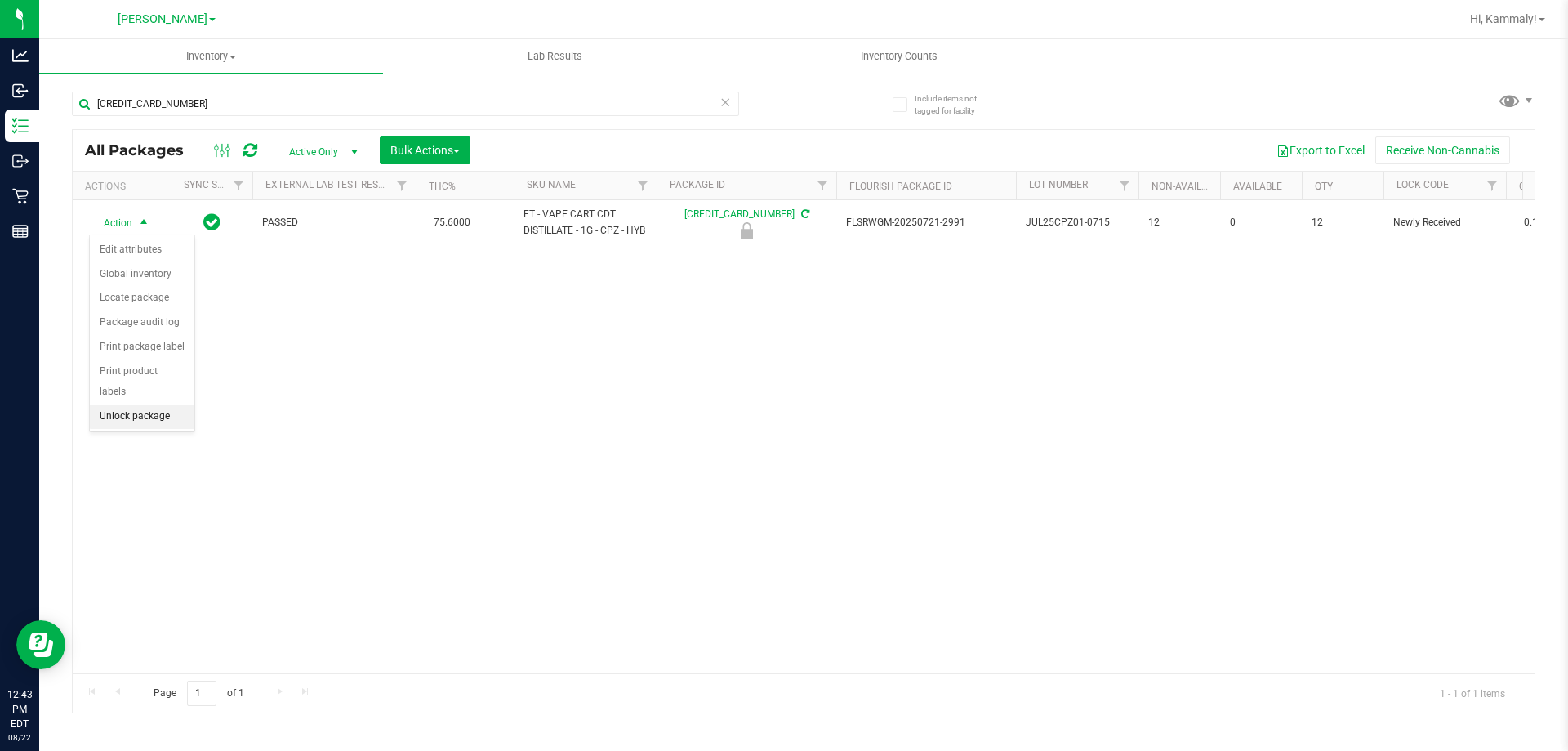
click at [124, 405] on li "Unlock package" at bounding box center [142, 417] width 105 height 25
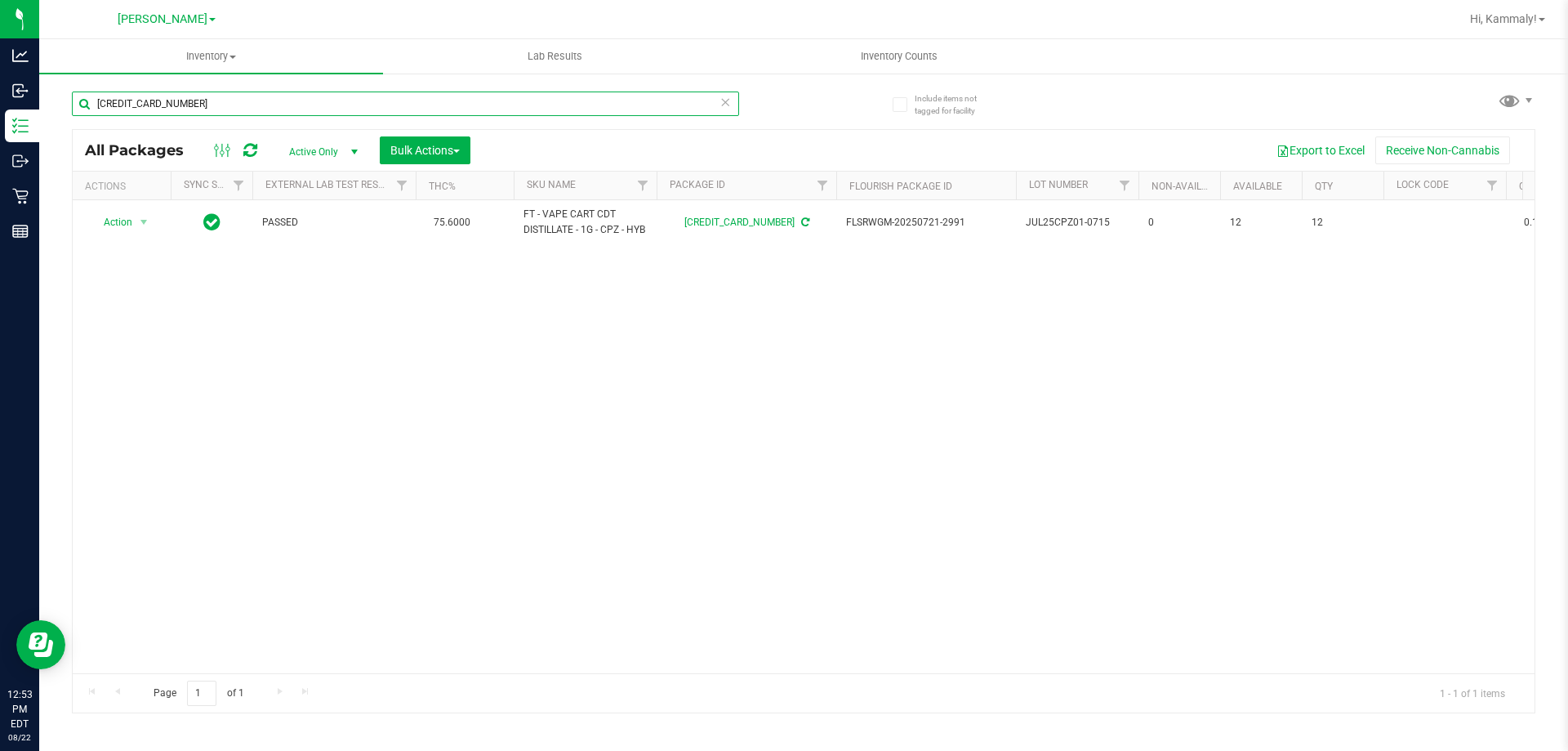
click at [290, 106] on input "6235562471127459" at bounding box center [406, 104] width 667 height 25
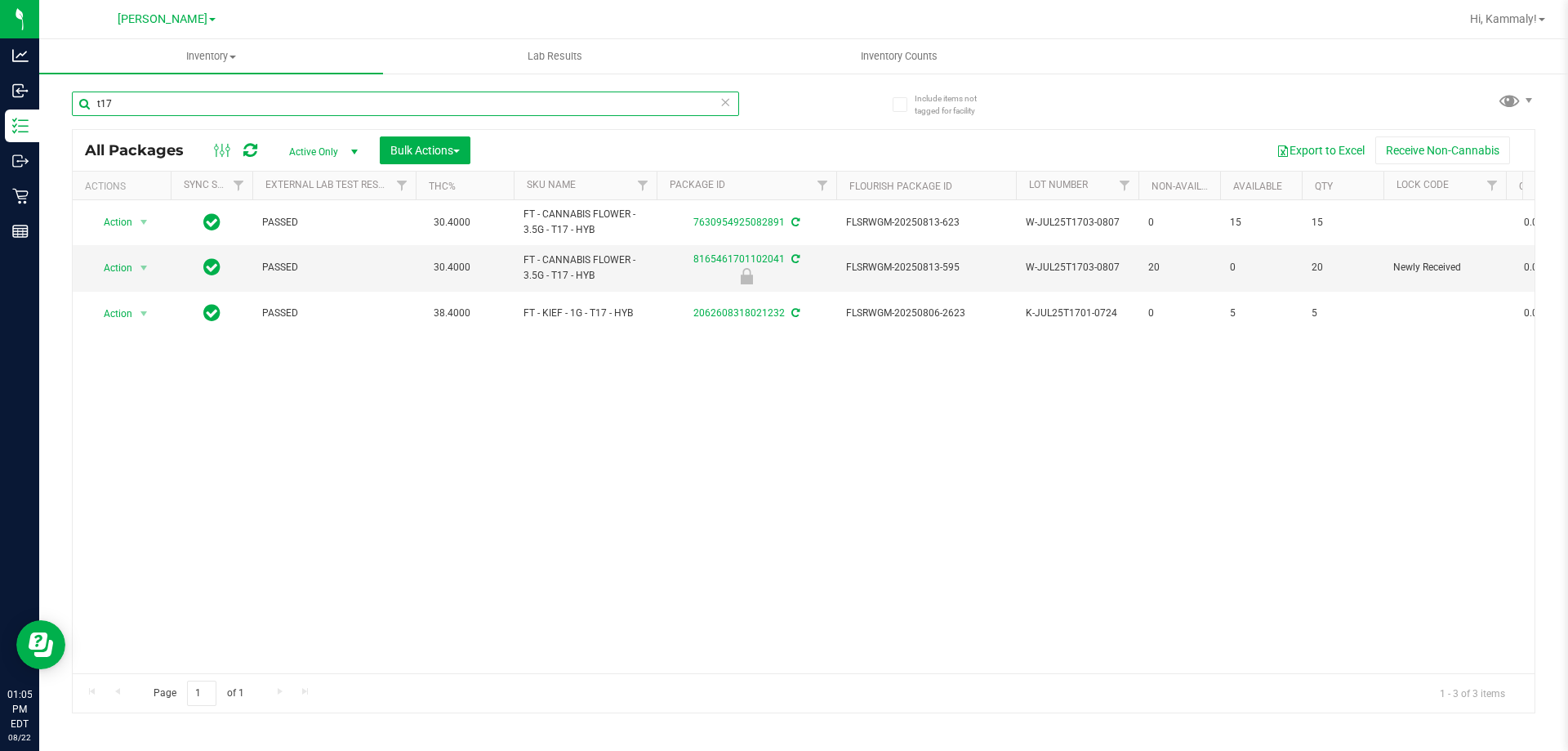
click at [135, 97] on input "t17" at bounding box center [406, 104] width 667 height 25
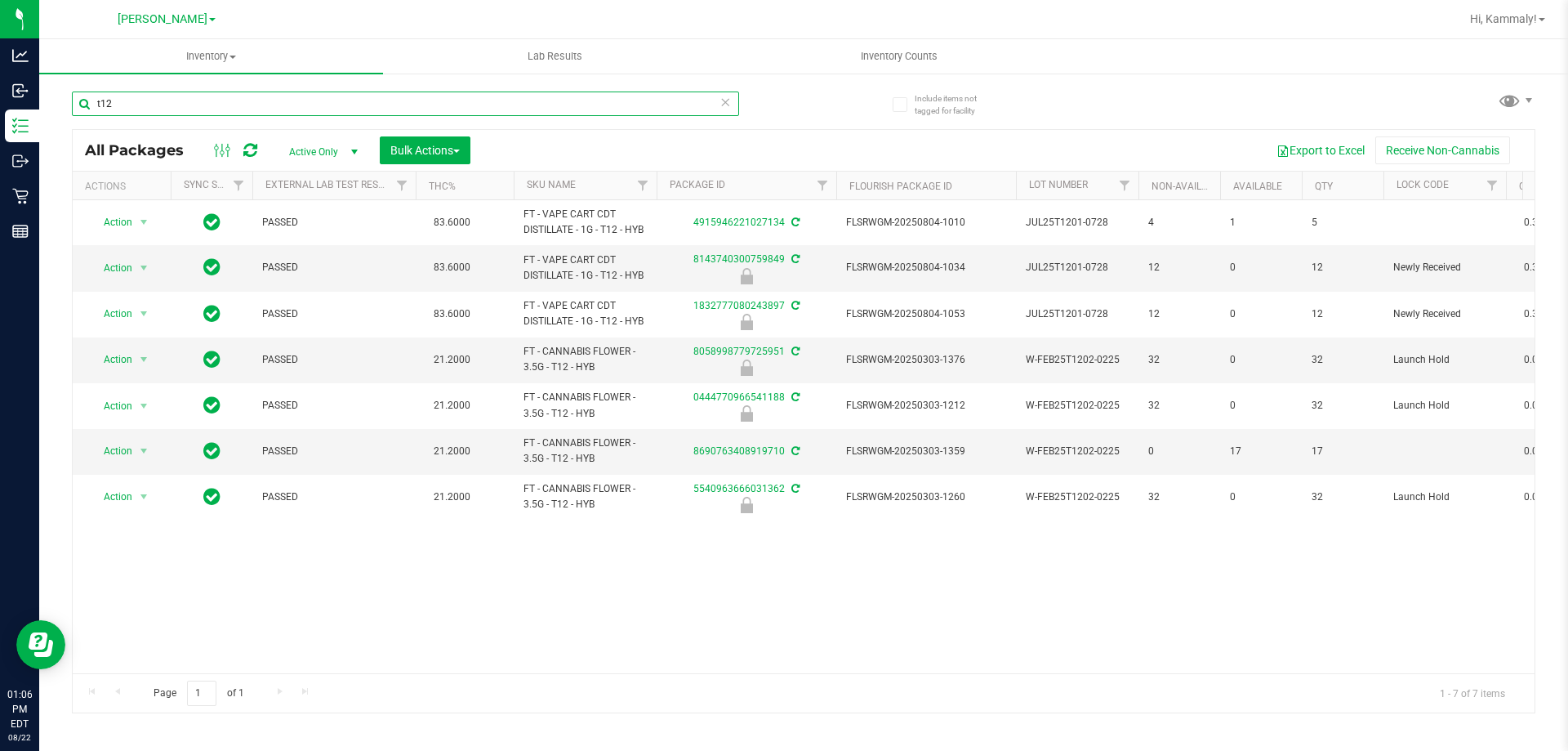
click at [384, 95] on input "t12" at bounding box center [406, 104] width 667 height 25
click at [384, 99] on input "t12" at bounding box center [406, 104] width 667 height 25
type input "1832777080243897"
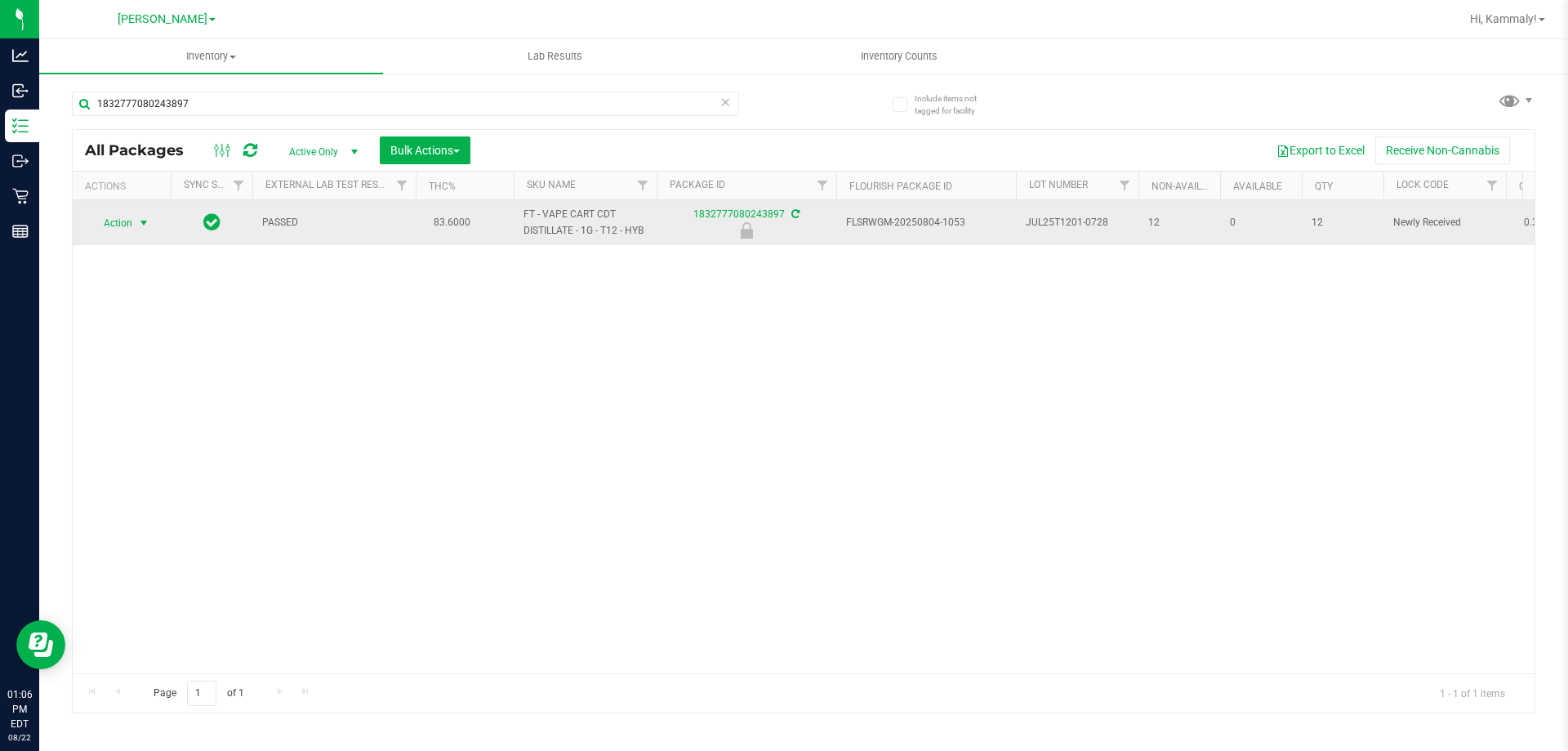
click at [111, 222] on span "Action" at bounding box center [111, 223] width 44 height 23
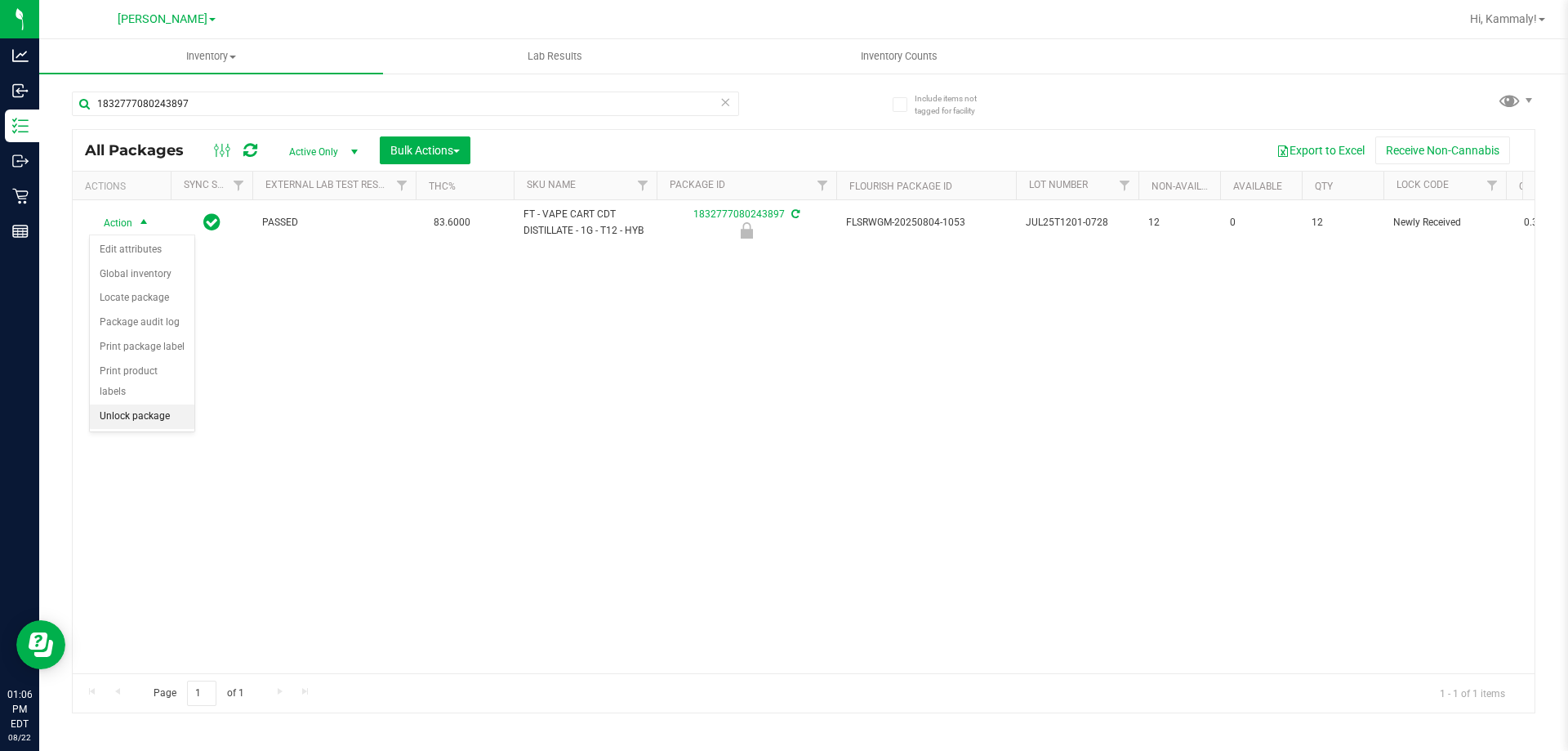
click at [145, 405] on li "Unlock package" at bounding box center [142, 417] width 105 height 25
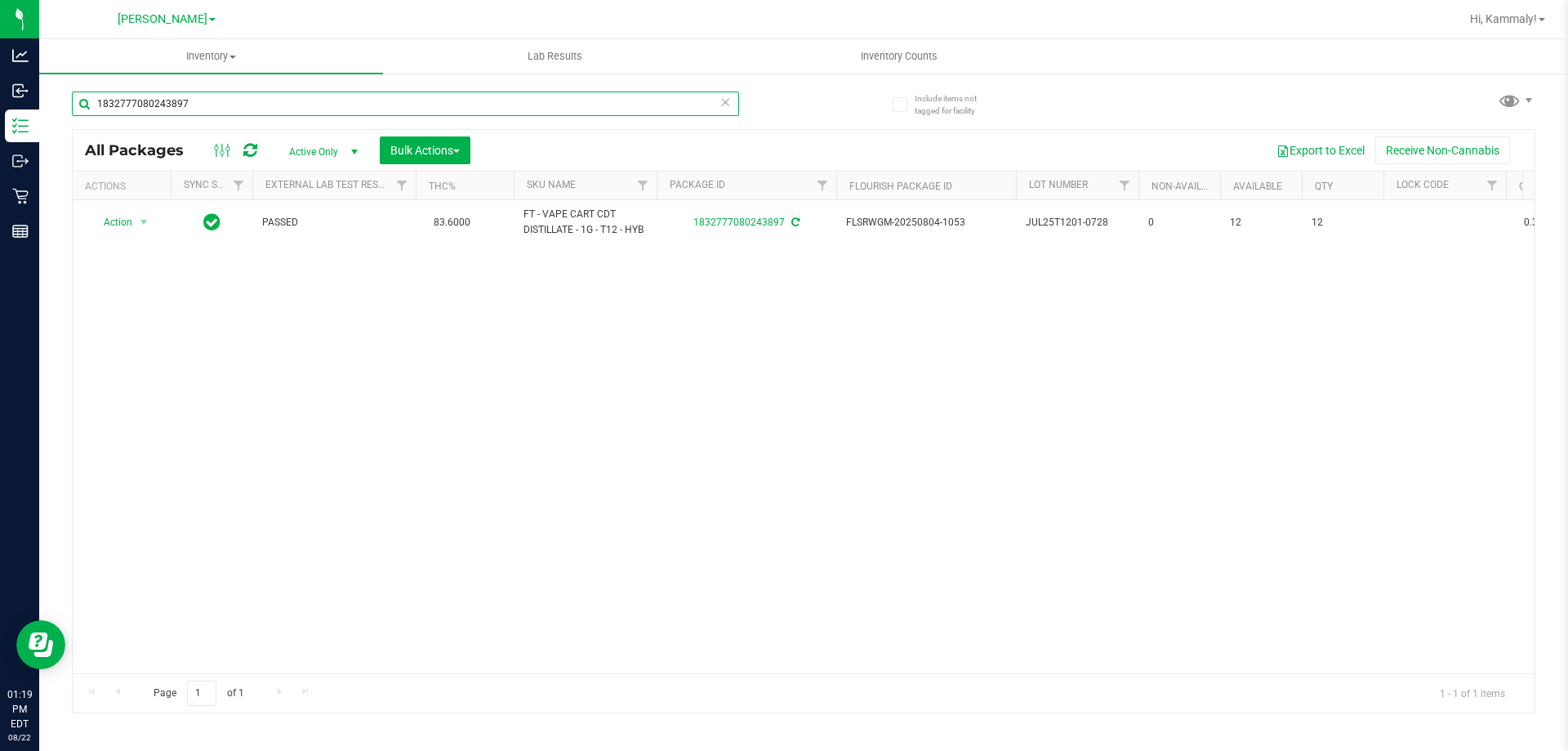
click at [584, 102] on input "1832777080243897" at bounding box center [406, 104] width 667 height 25
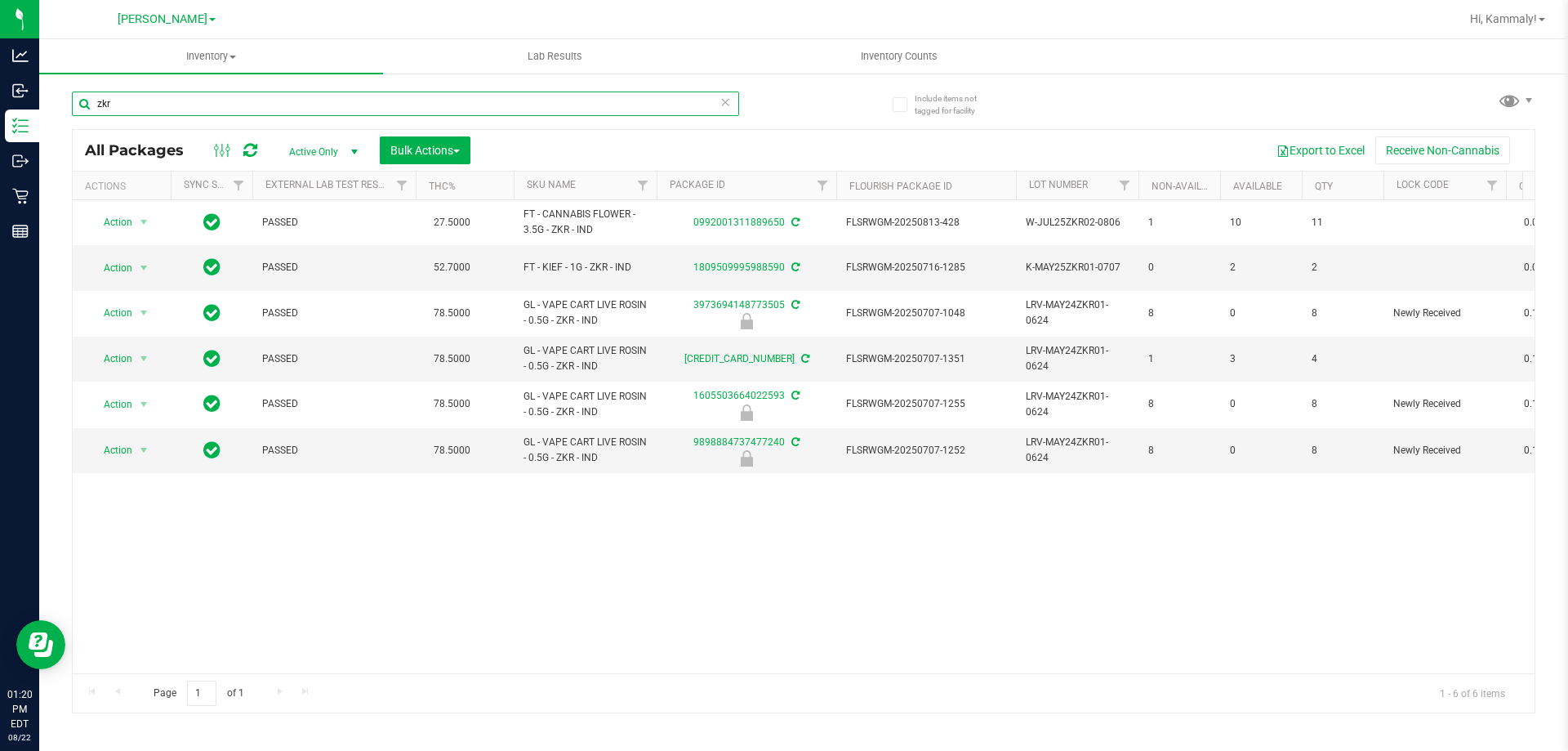
type input "zkr"
click at [927, 83] on div "Include items not tagged for facility" at bounding box center [938, 99] width 116 height 44
